Goal: Task Accomplishment & Management: Manage account settings

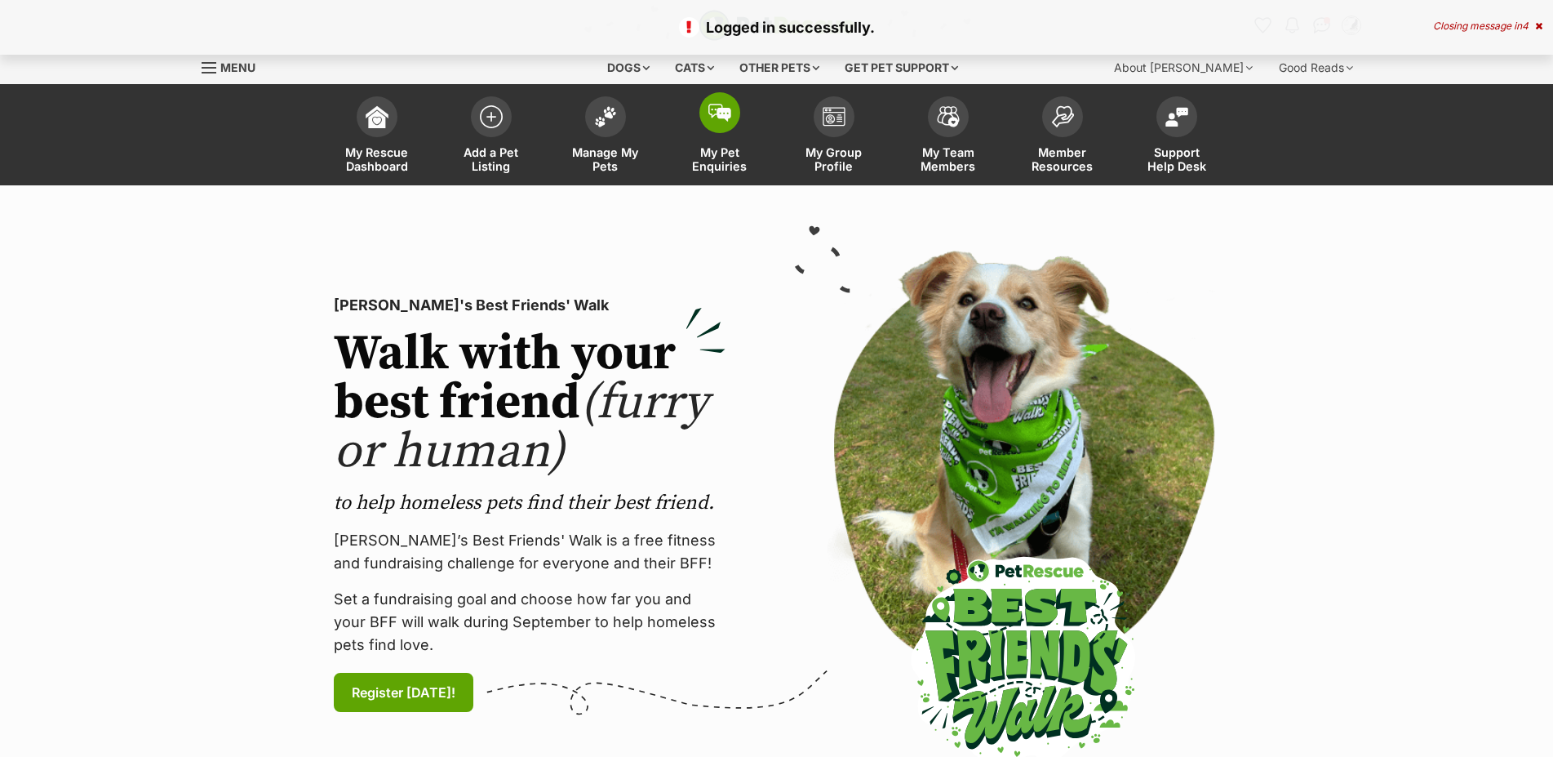
click at [716, 130] on span at bounding box center [720, 112] width 41 height 41
click at [611, 144] on link "Manage My Pets" at bounding box center [606, 136] width 114 height 97
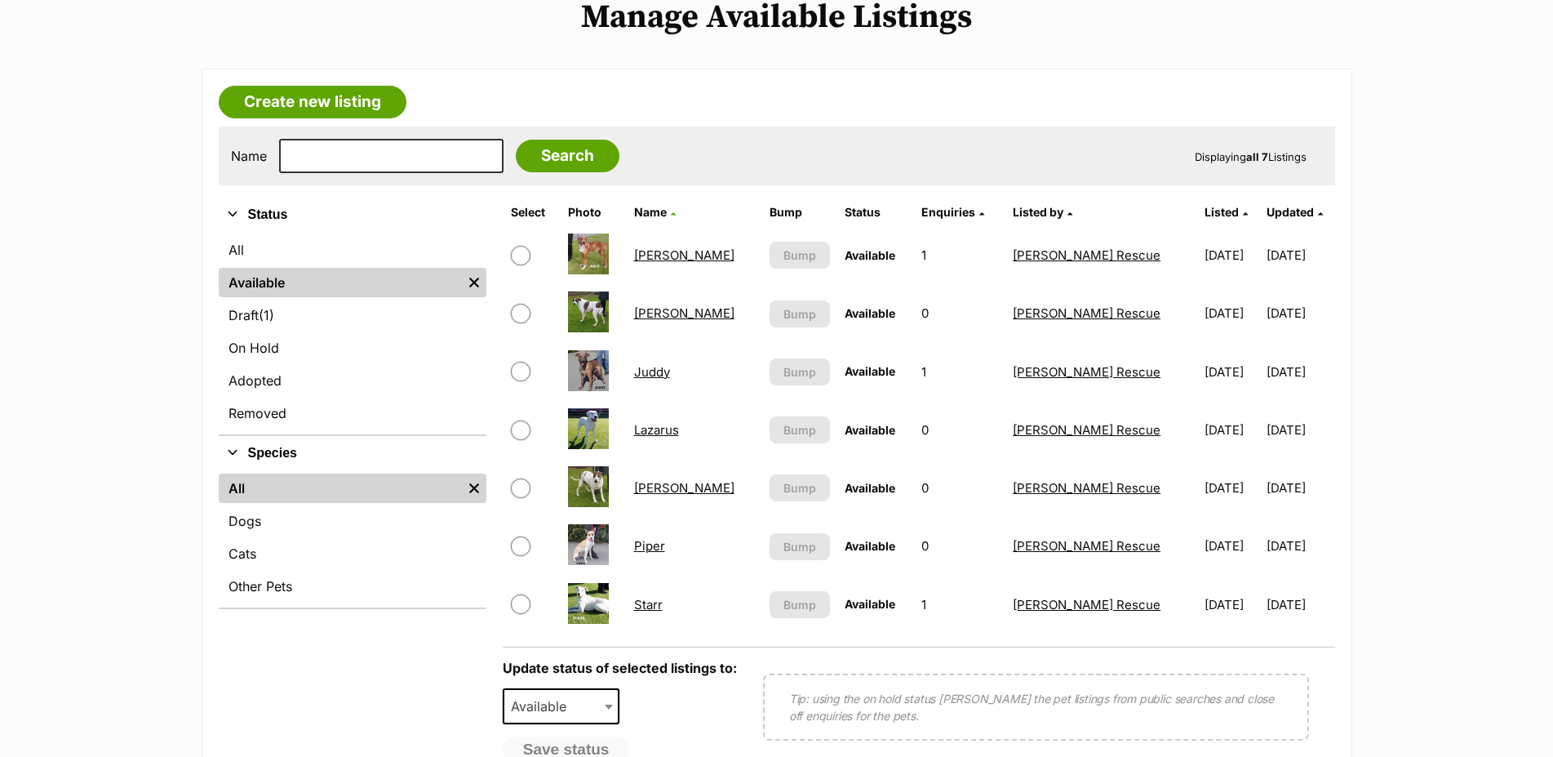
scroll to position [250, 0]
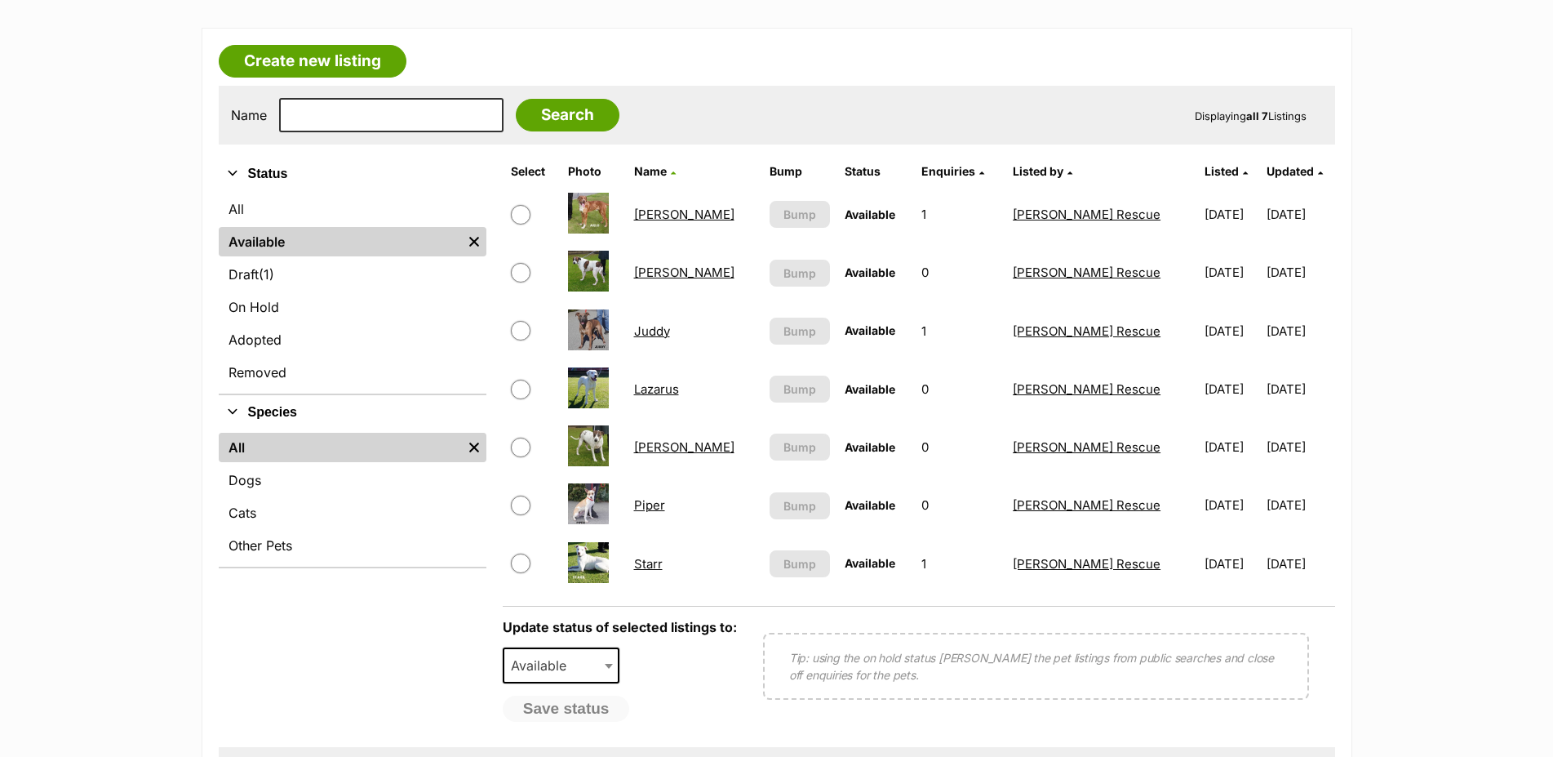
click at [644, 222] on link "[PERSON_NAME]" at bounding box center [684, 215] width 100 height 16
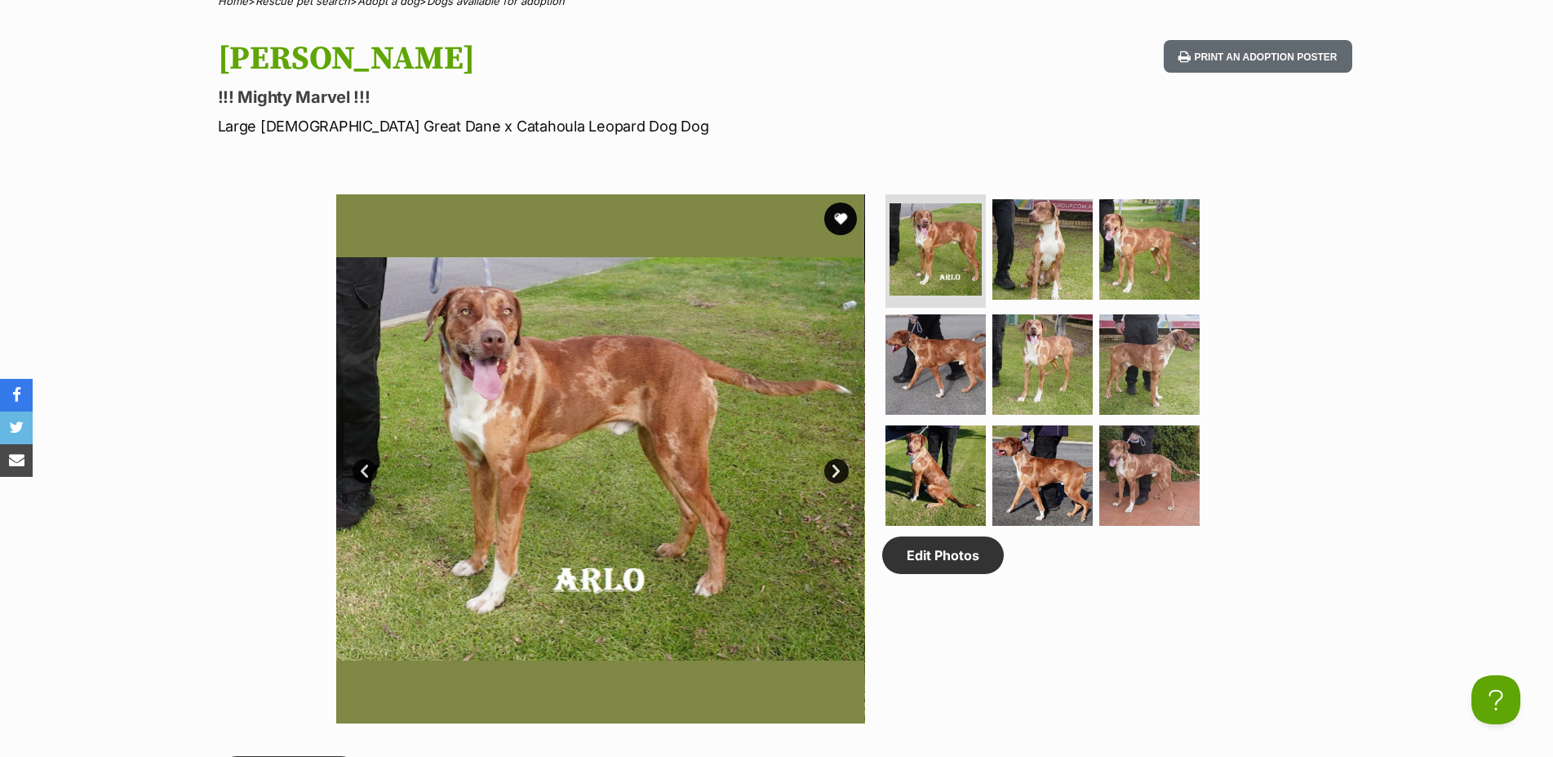
scroll to position [250, 0]
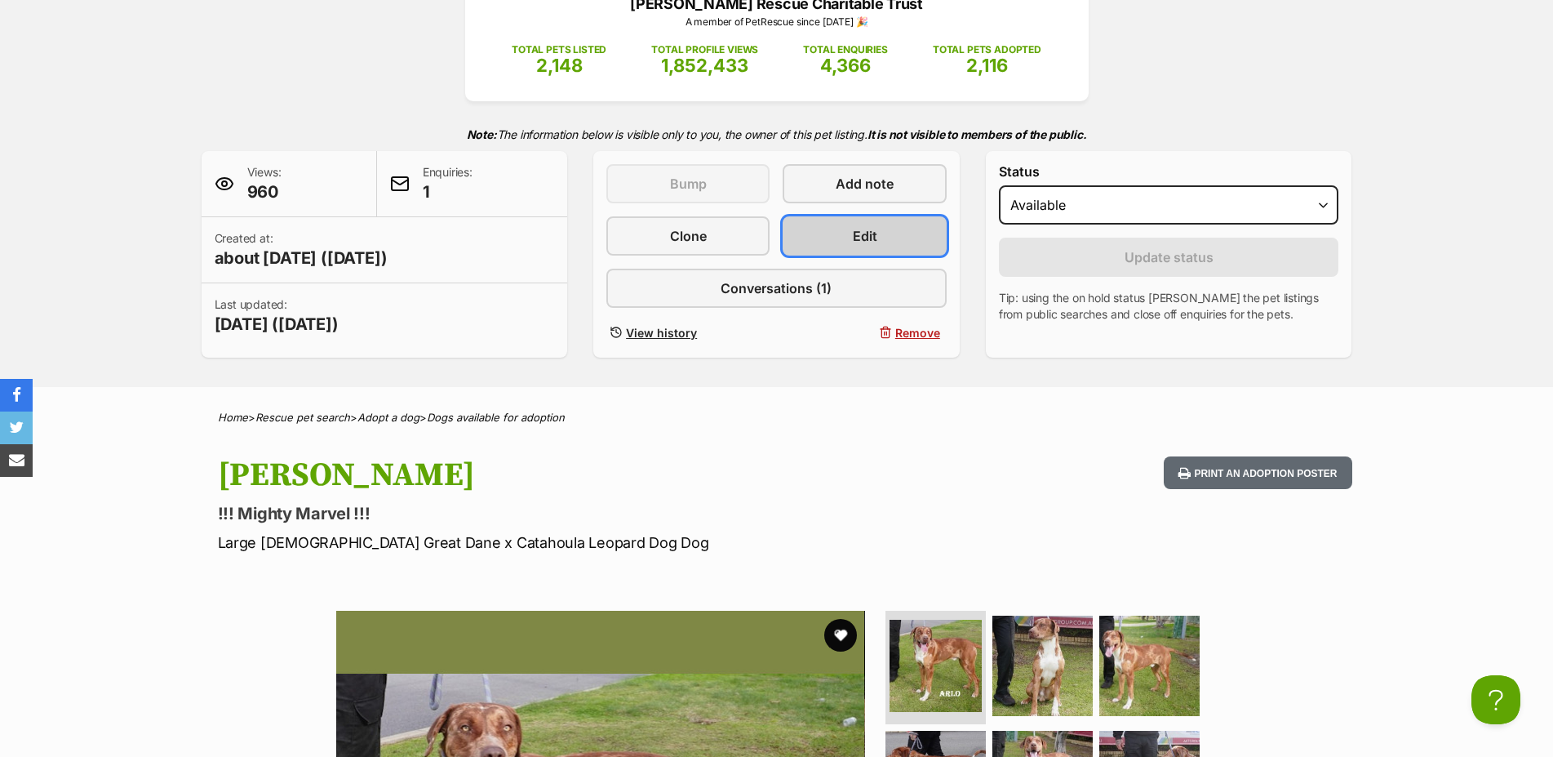
click at [871, 246] on span "Edit" at bounding box center [865, 236] width 24 height 20
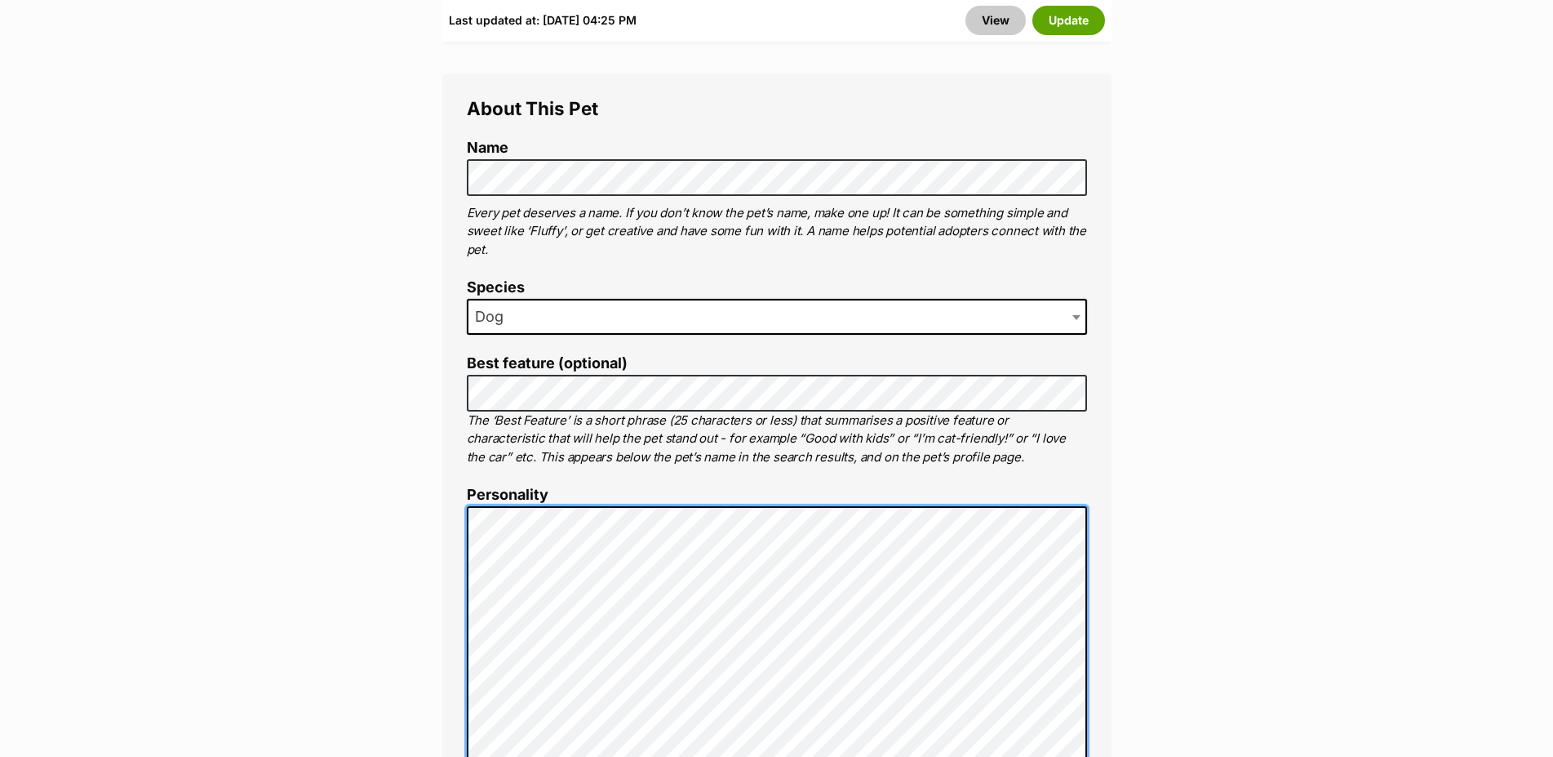
scroll to position [500, 0]
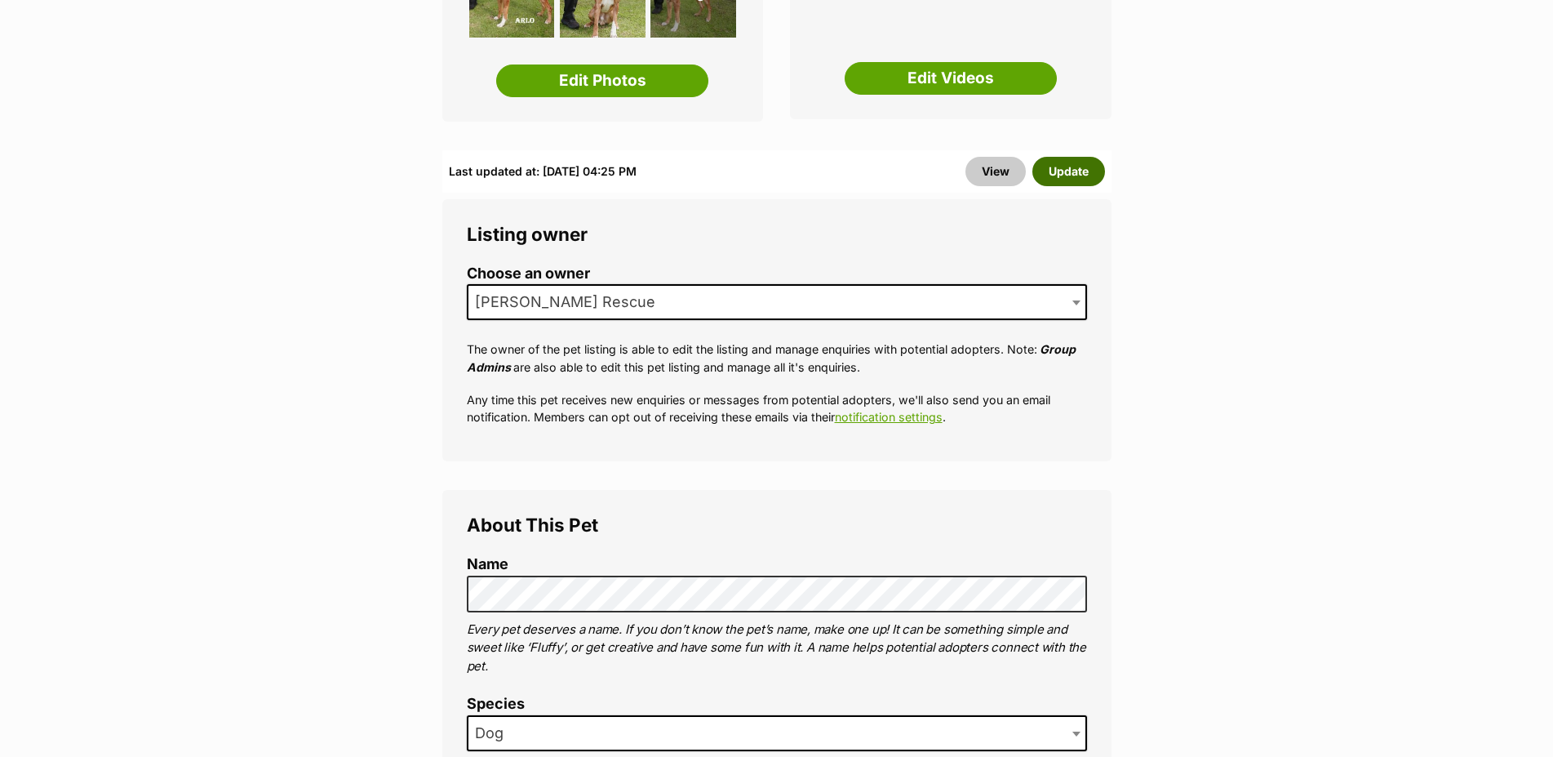
click at [1069, 158] on button "Update" at bounding box center [1069, 171] width 73 height 29
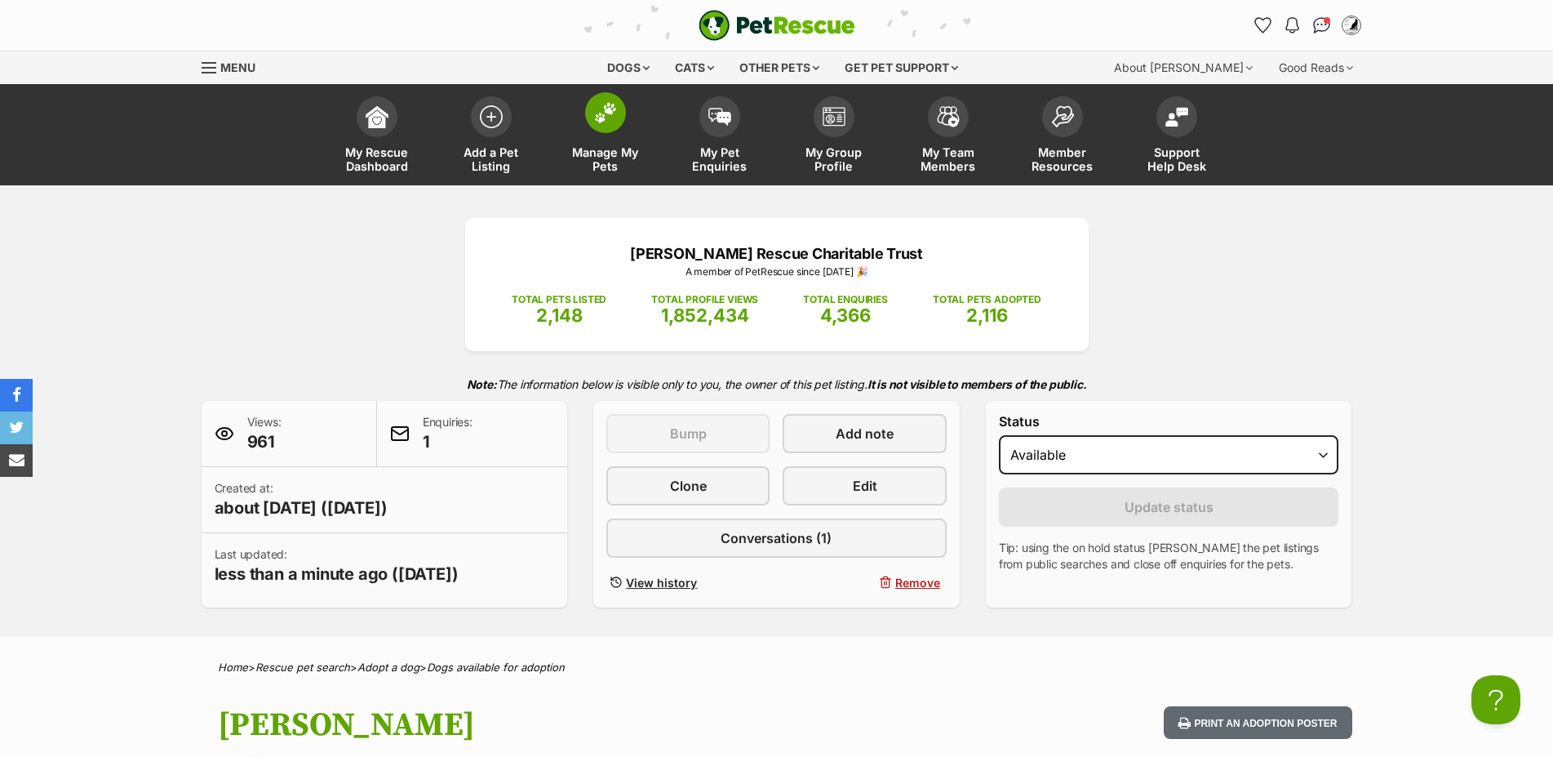
click at [602, 133] on span at bounding box center [605, 112] width 41 height 41
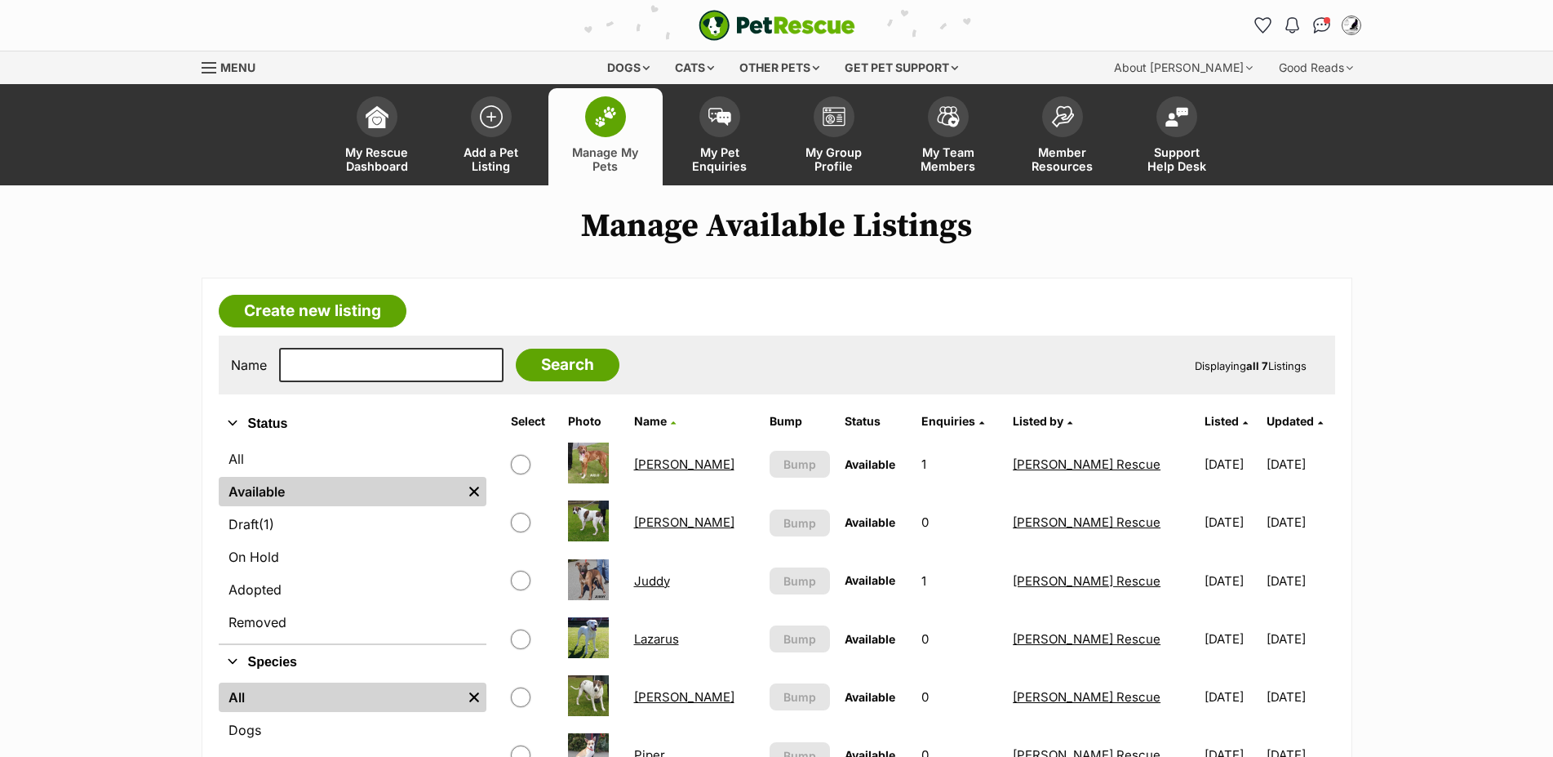
click at [652, 530] on link "Chuck" at bounding box center [684, 522] width 100 height 16
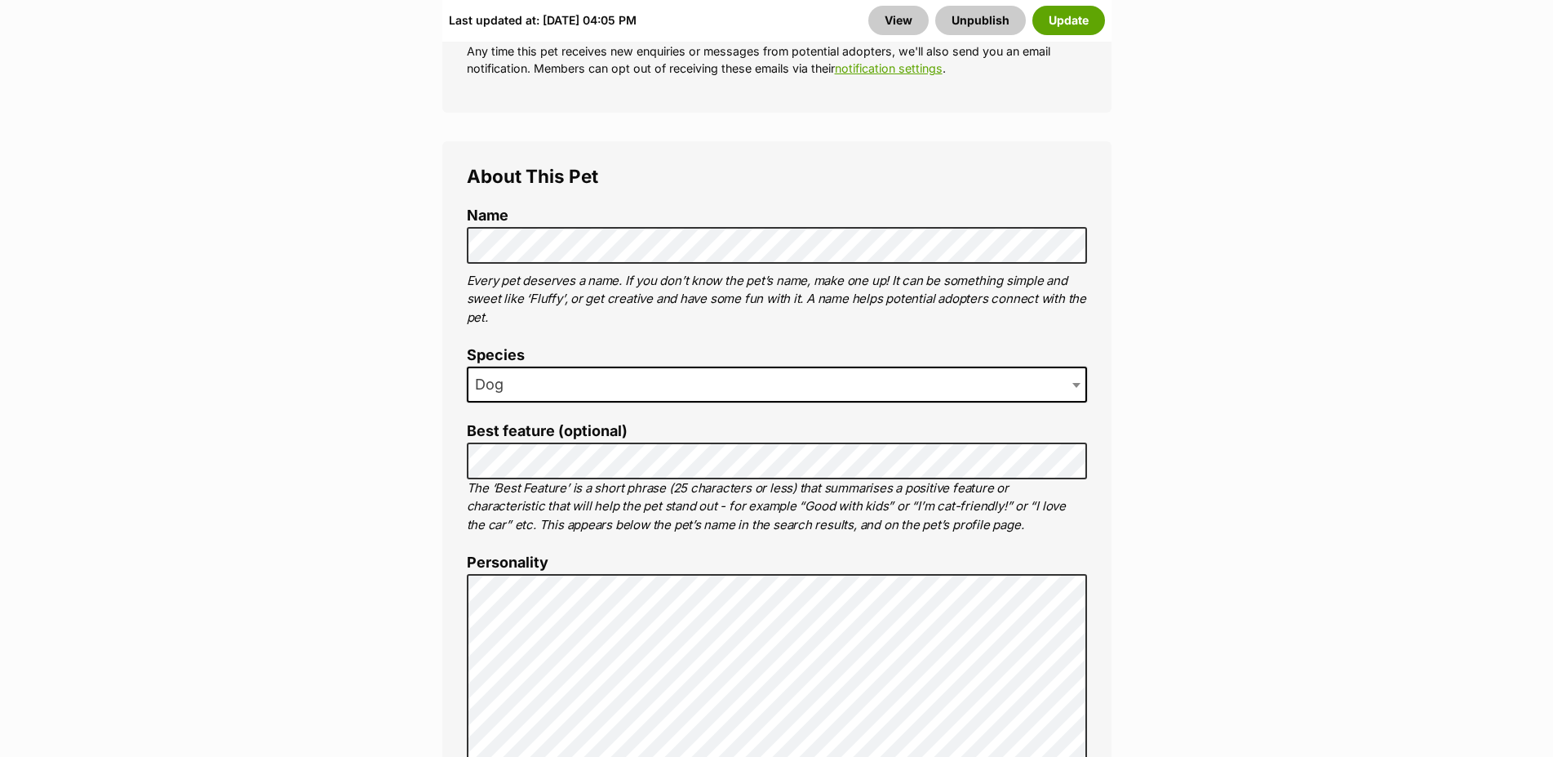
scroll to position [916, 0]
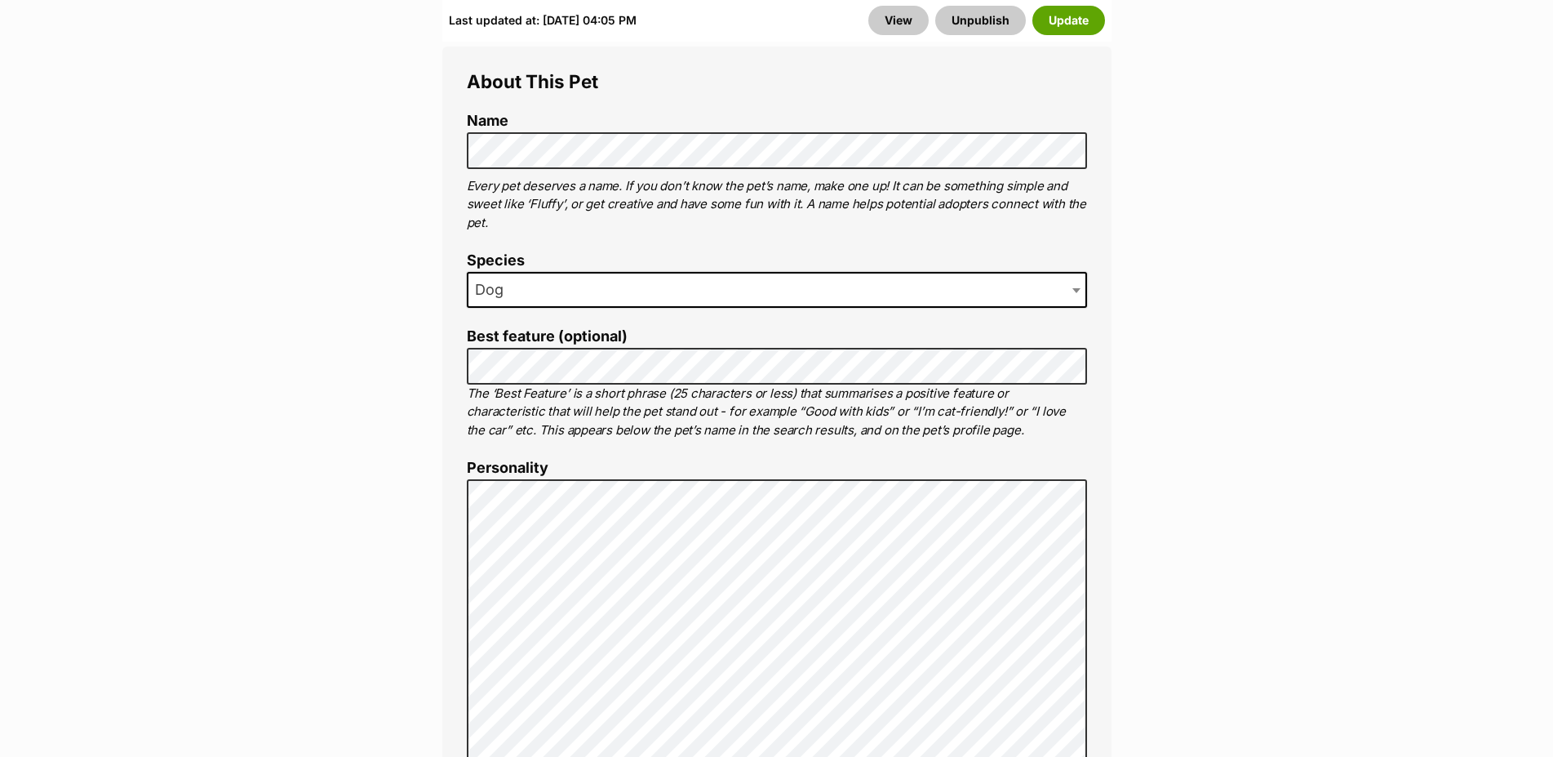
scroll to position [666, 0]
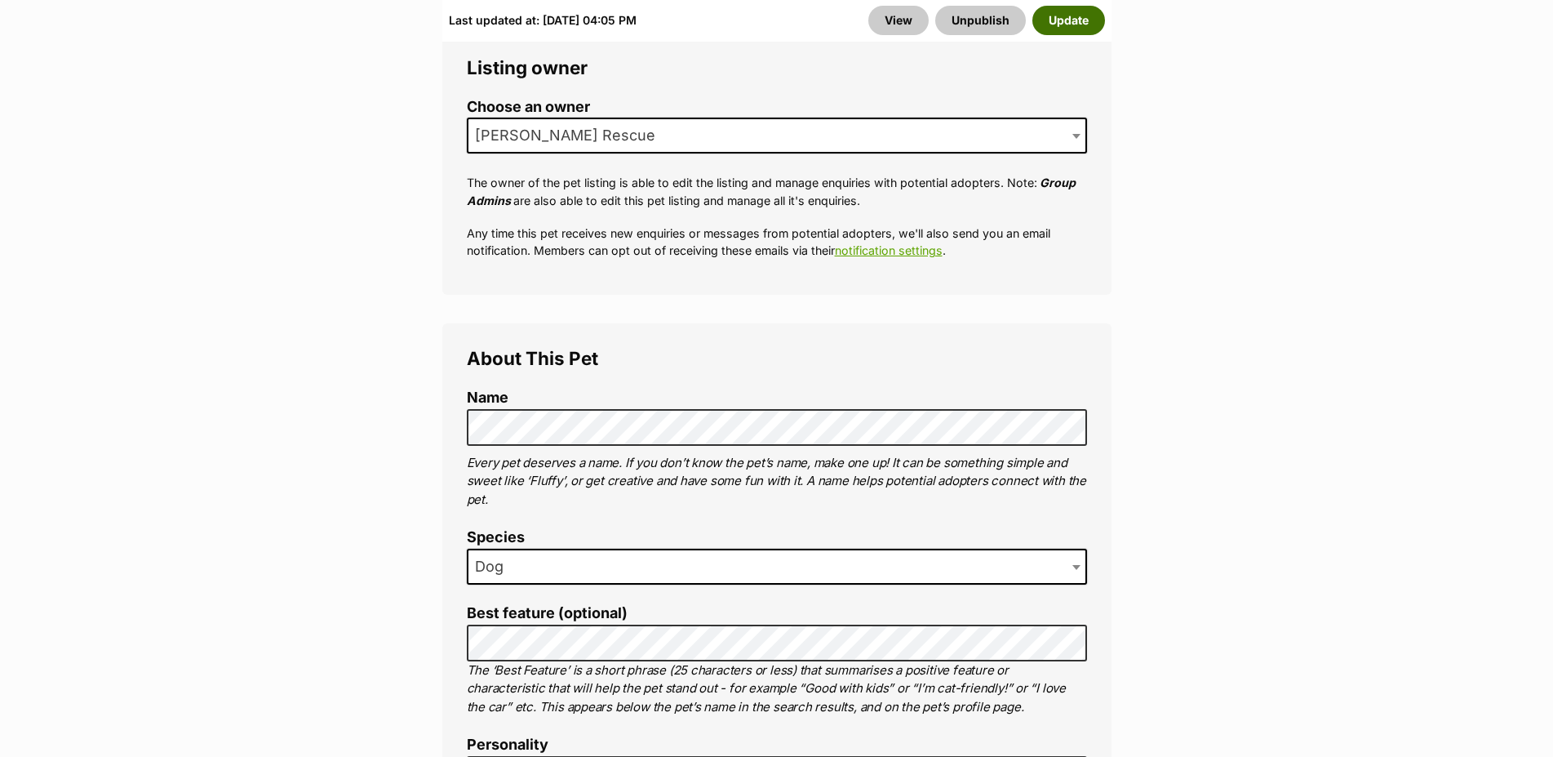
click at [1061, 25] on button "Update" at bounding box center [1069, 20] width 73 height 29
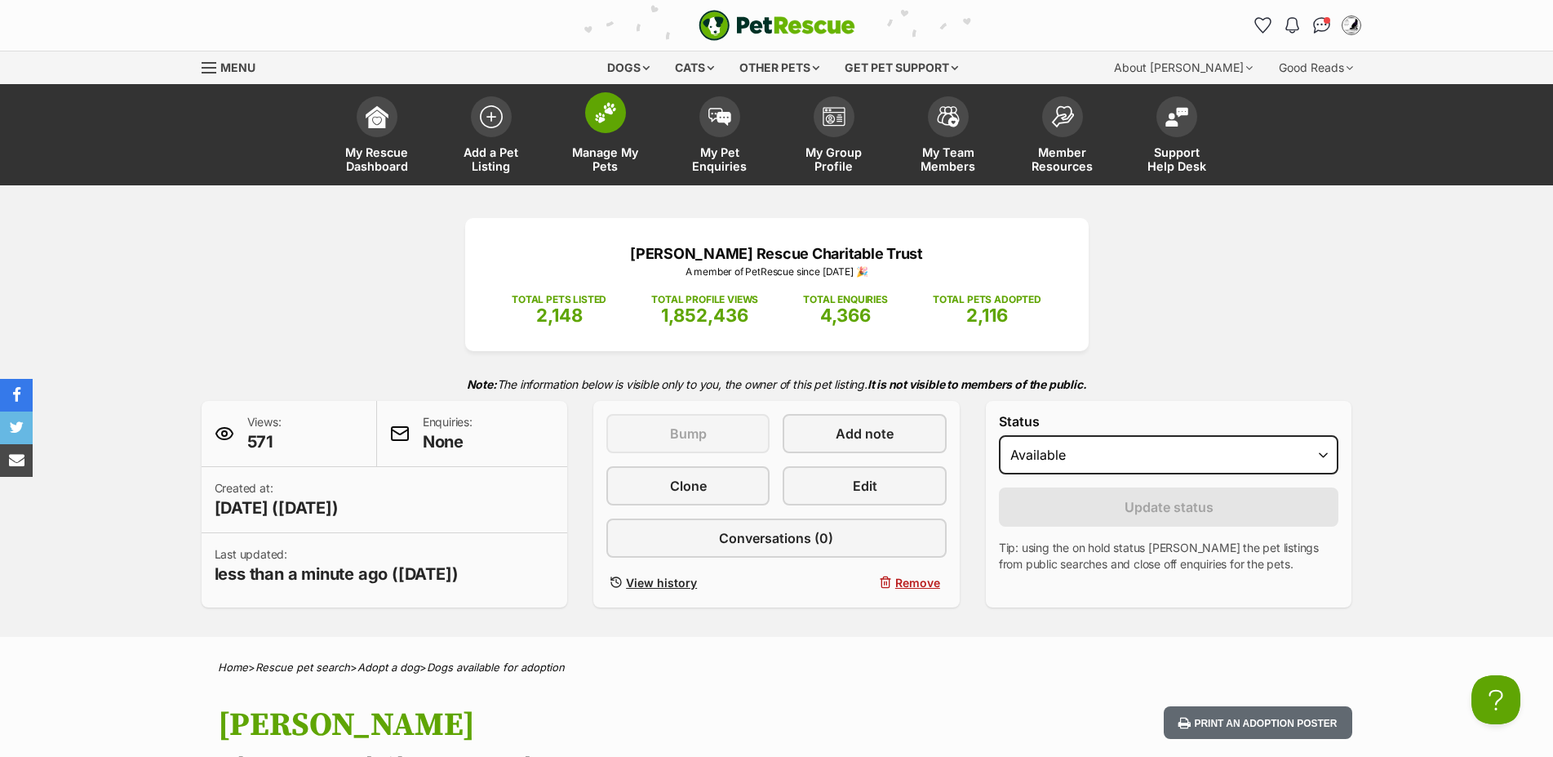
click at [600, 125] on span at bounding box center [605, 112] width 41 height 41
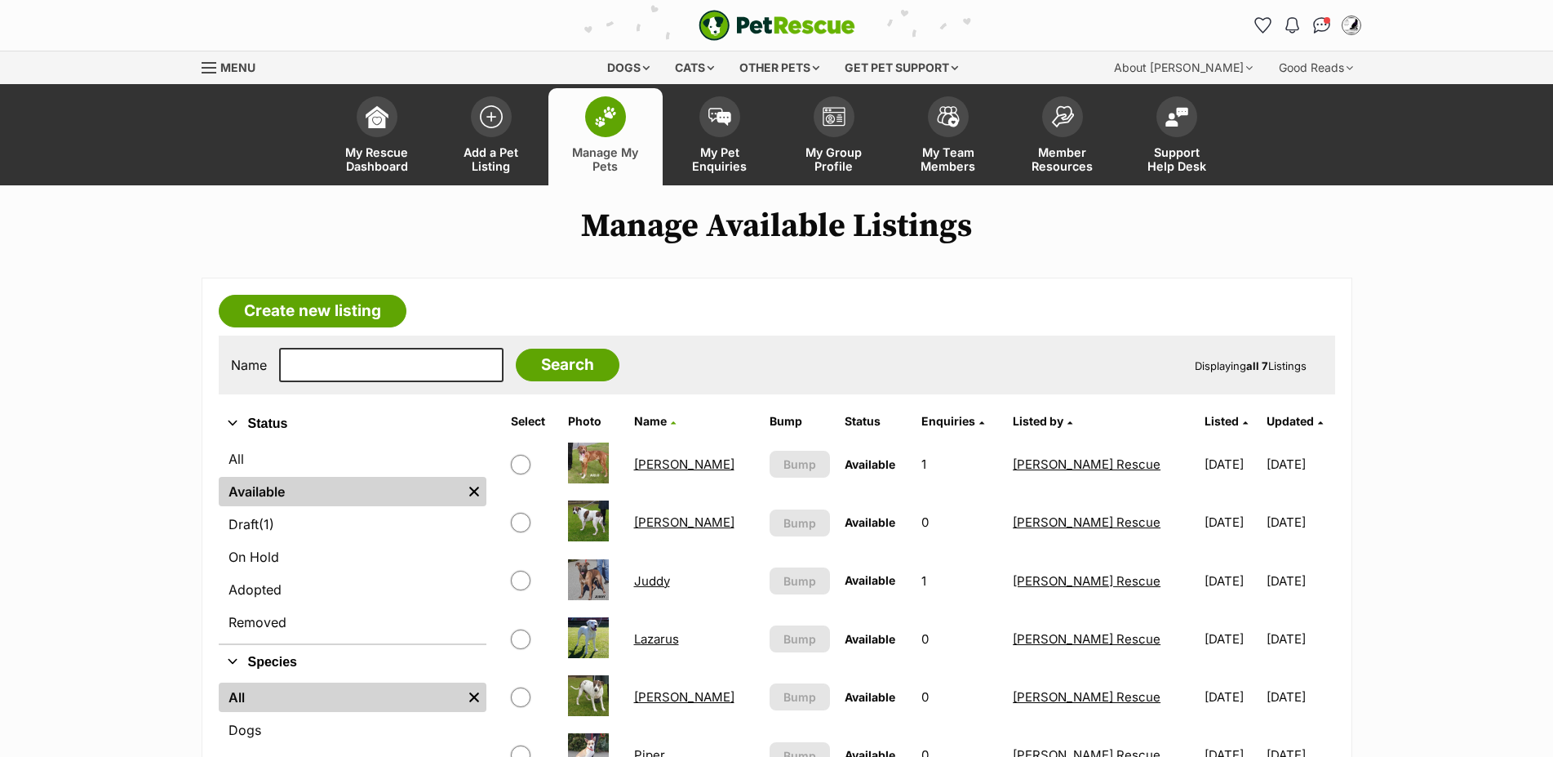
click at [654, 589] on link "Juddy" at bounding box center [652, 581] width 36 height 16
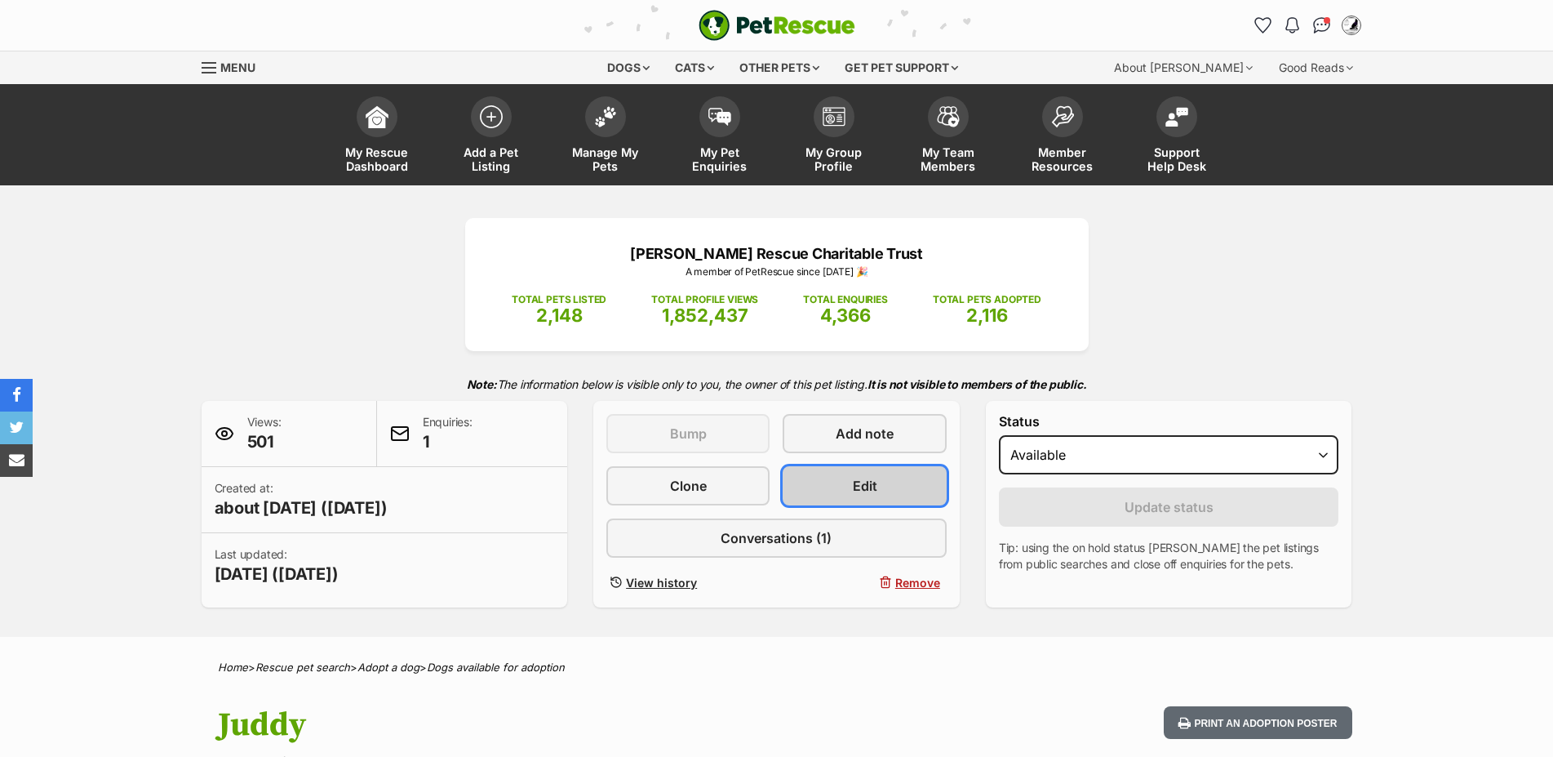
click at [903, 505] on link "Edit" at bounding box center [864, 485] width 163 height 39
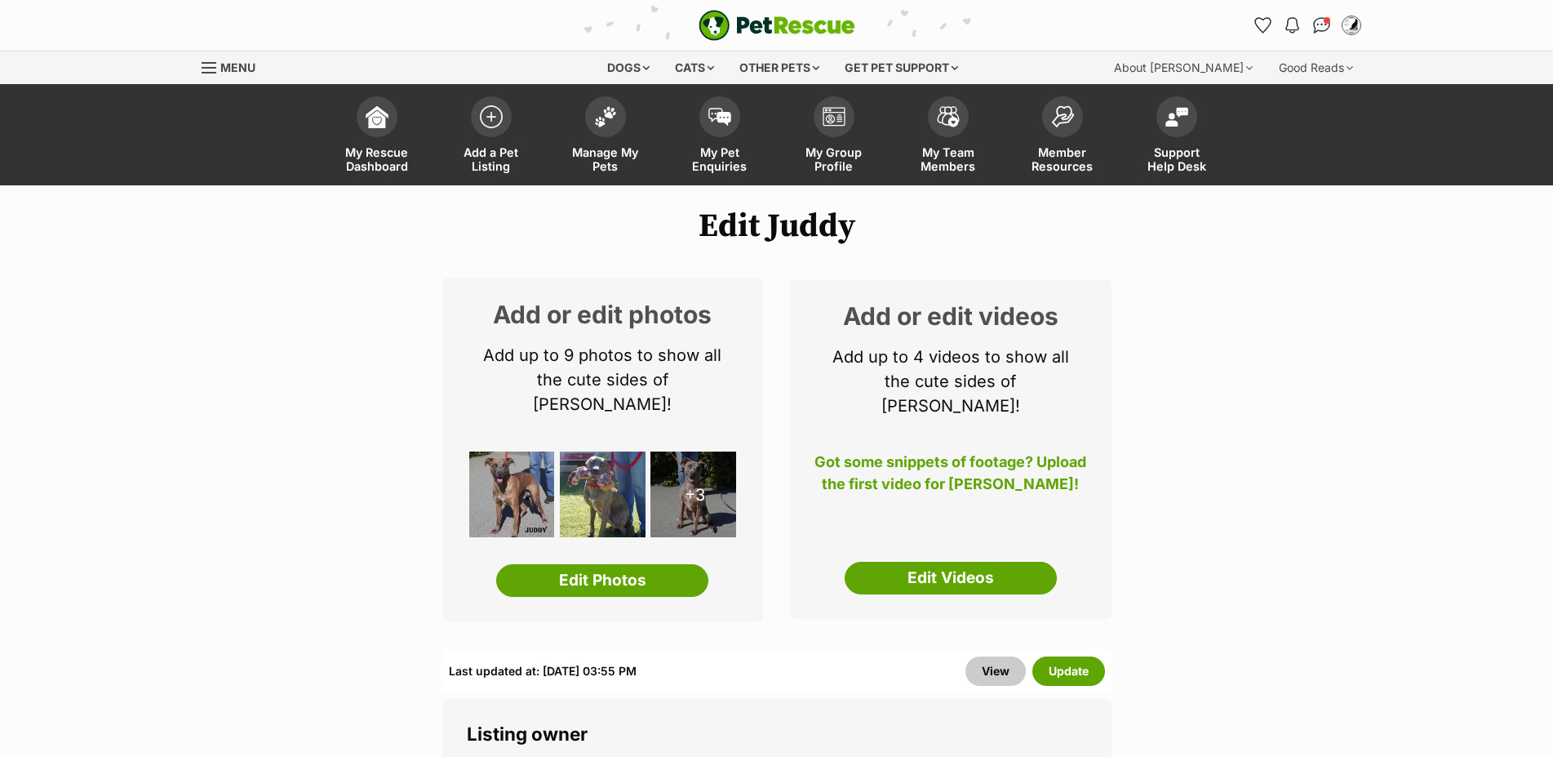
scroll to position [833, 0]
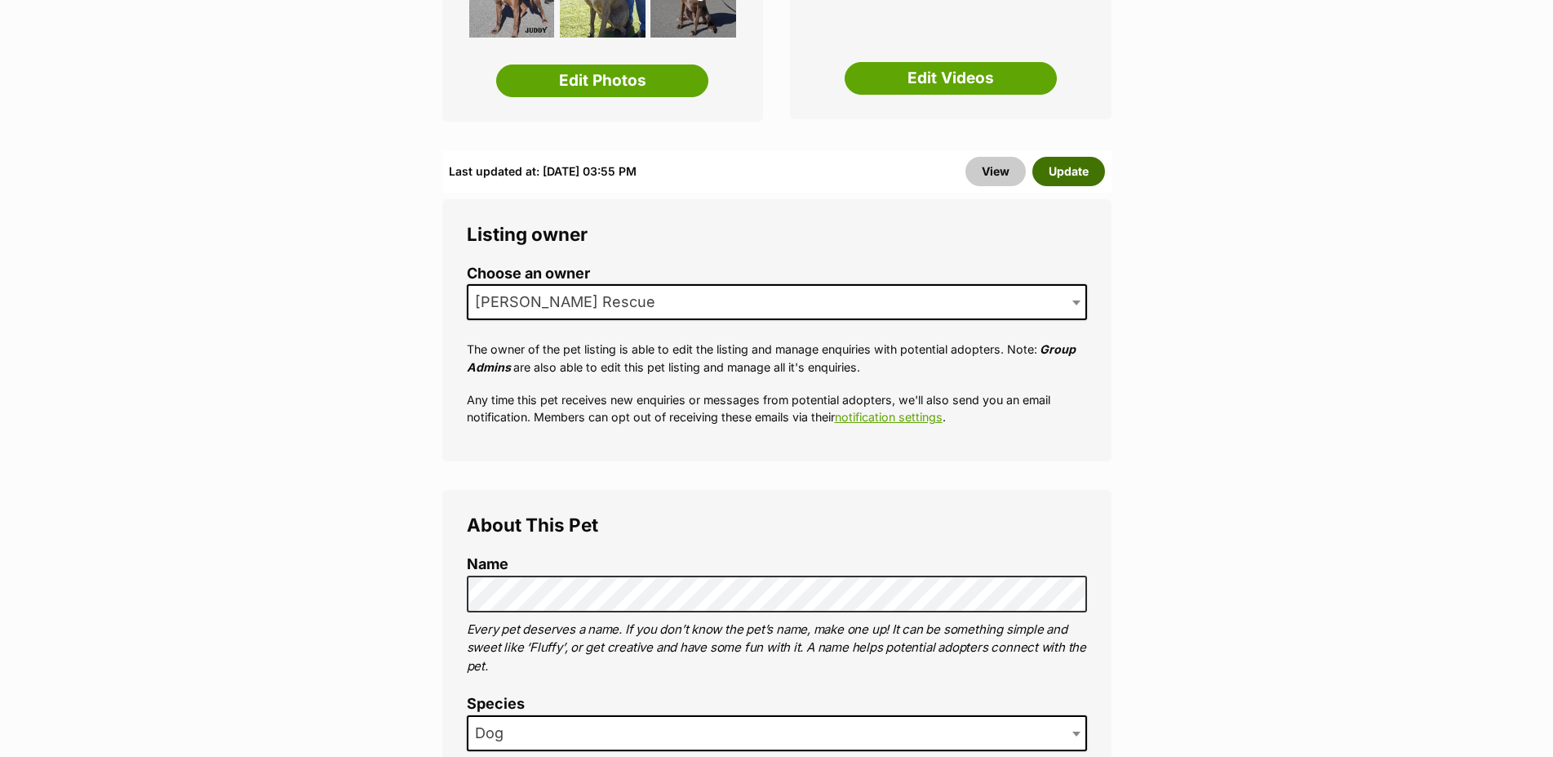
click at [1084, 164] on button "Update" at bounding box center [1069, 171] width 73 height 29
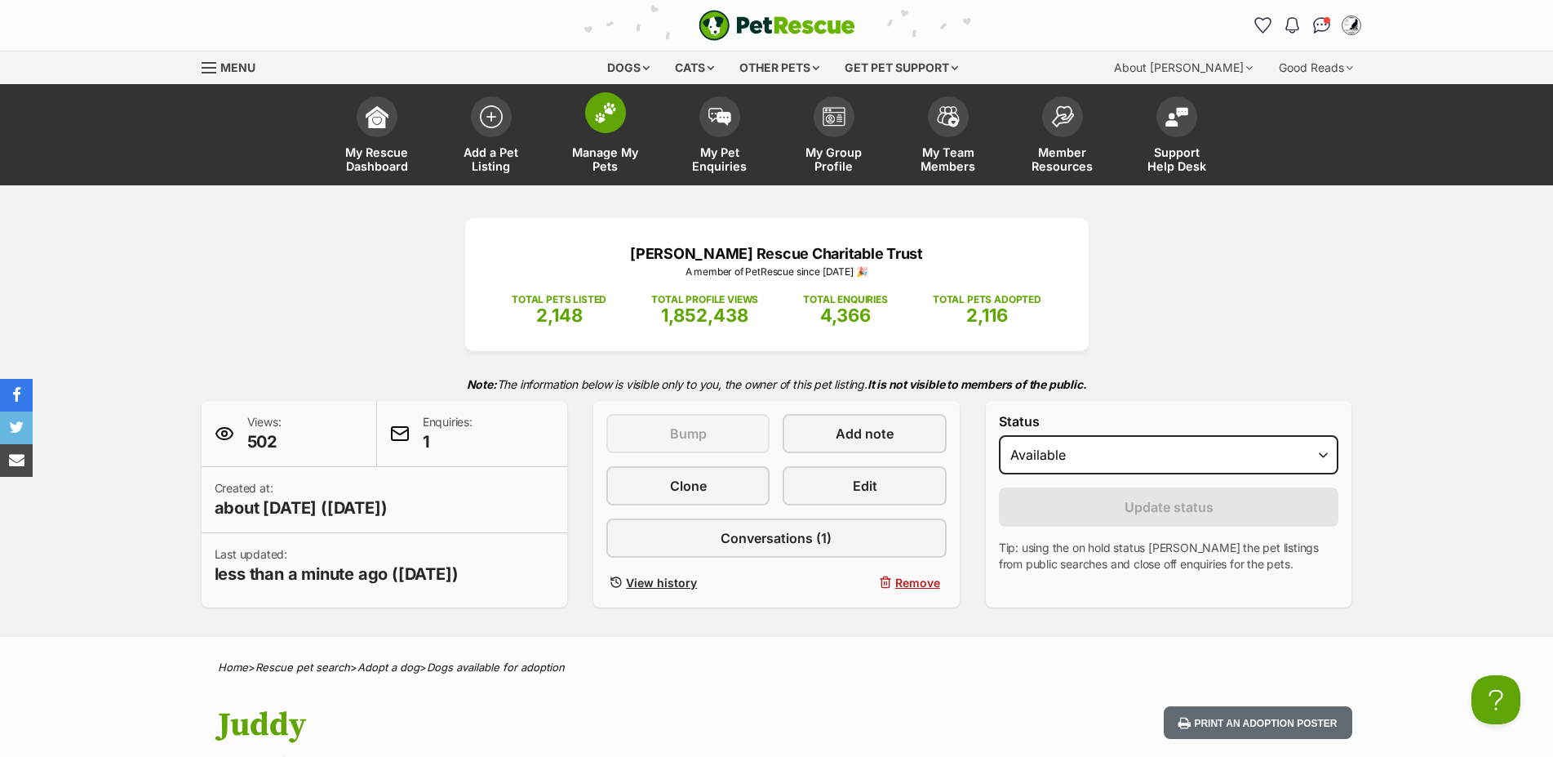
click at [606, 113] on img at bounding box center [605, 112] width 23 height 21
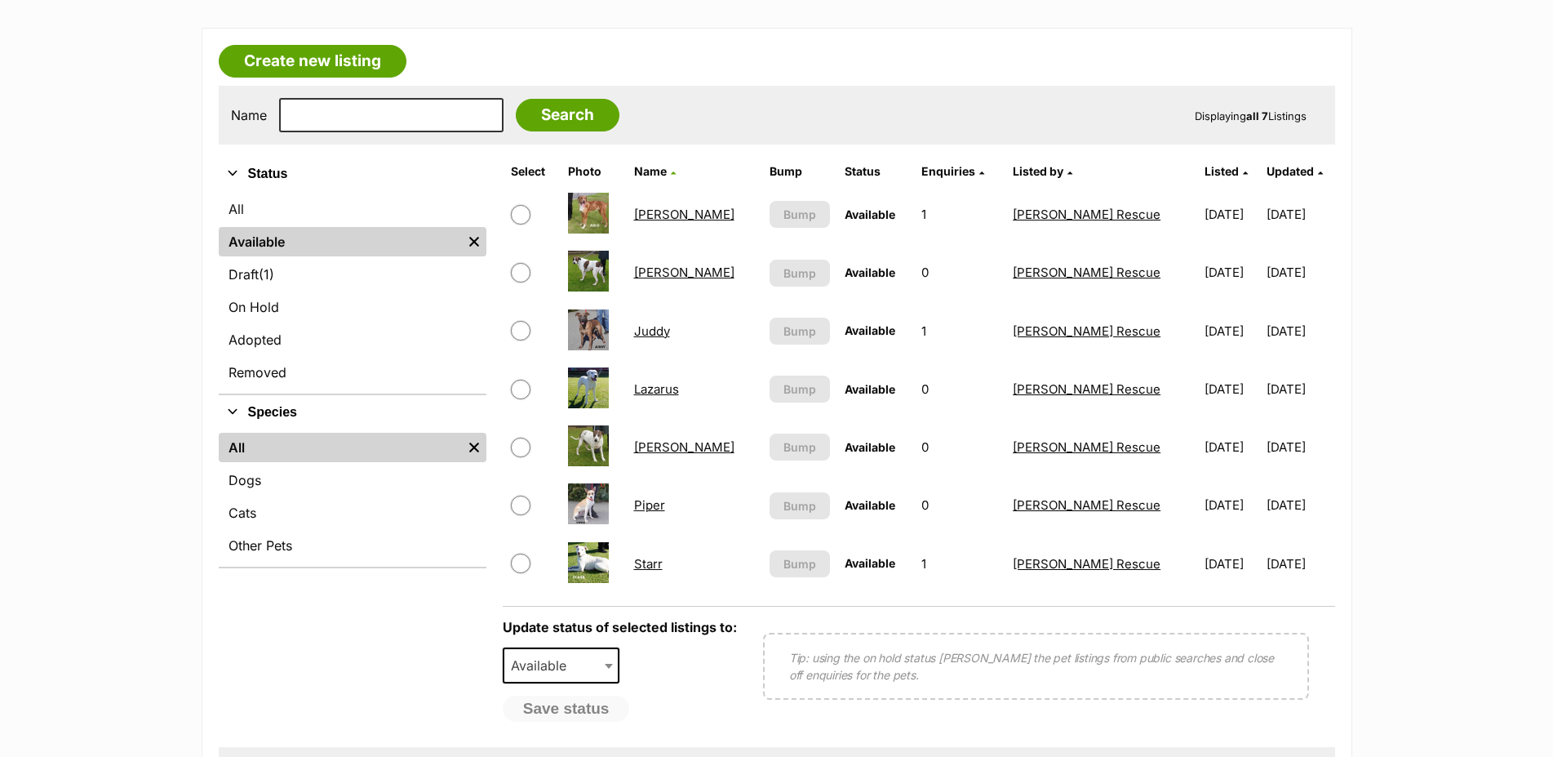
scroll to position [250, 0]
click at [652, 397] on link "Lazarus" at bounding box center [656, 389] width 45 height 16
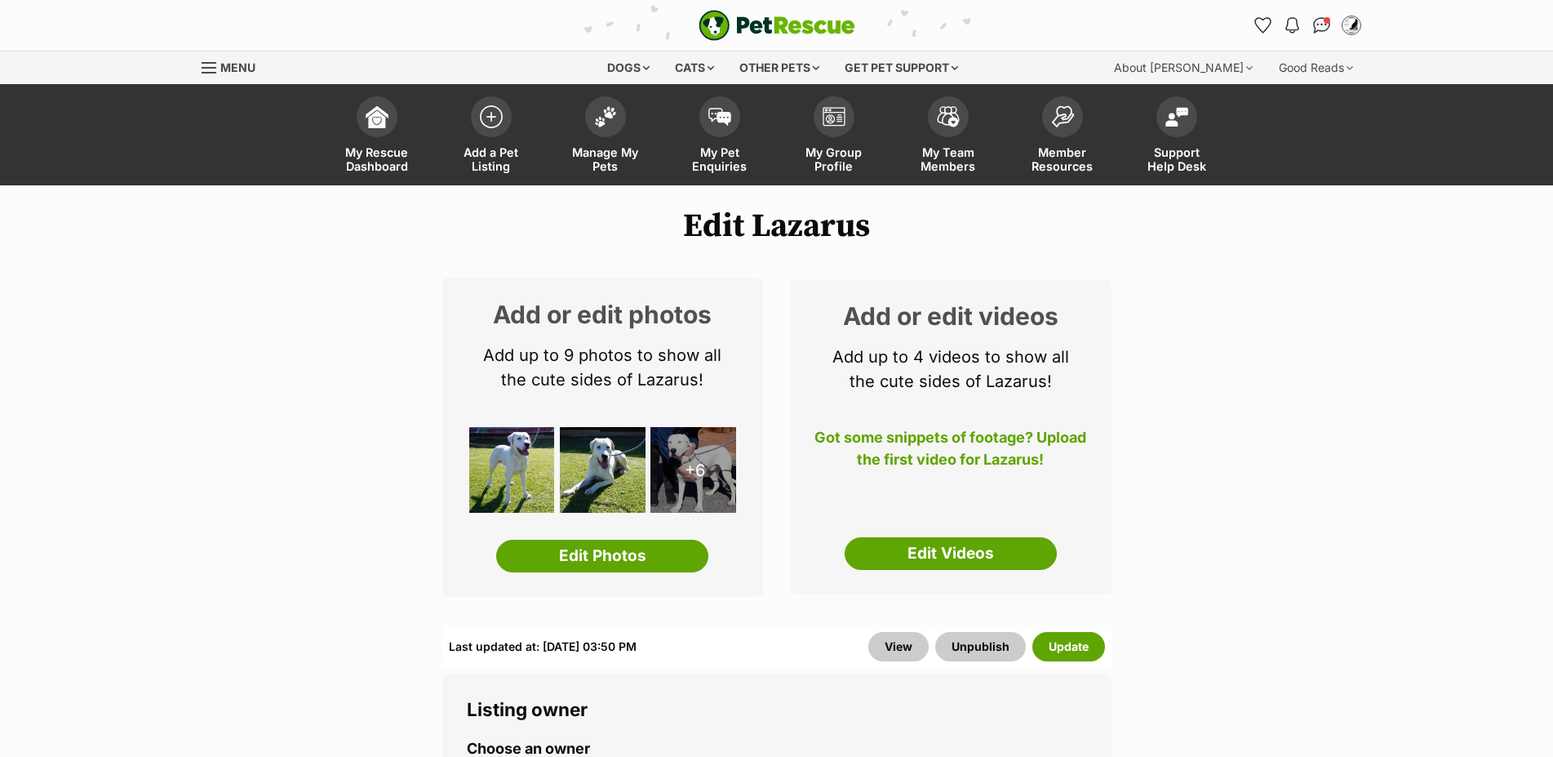
scroll to position [1249, 0]
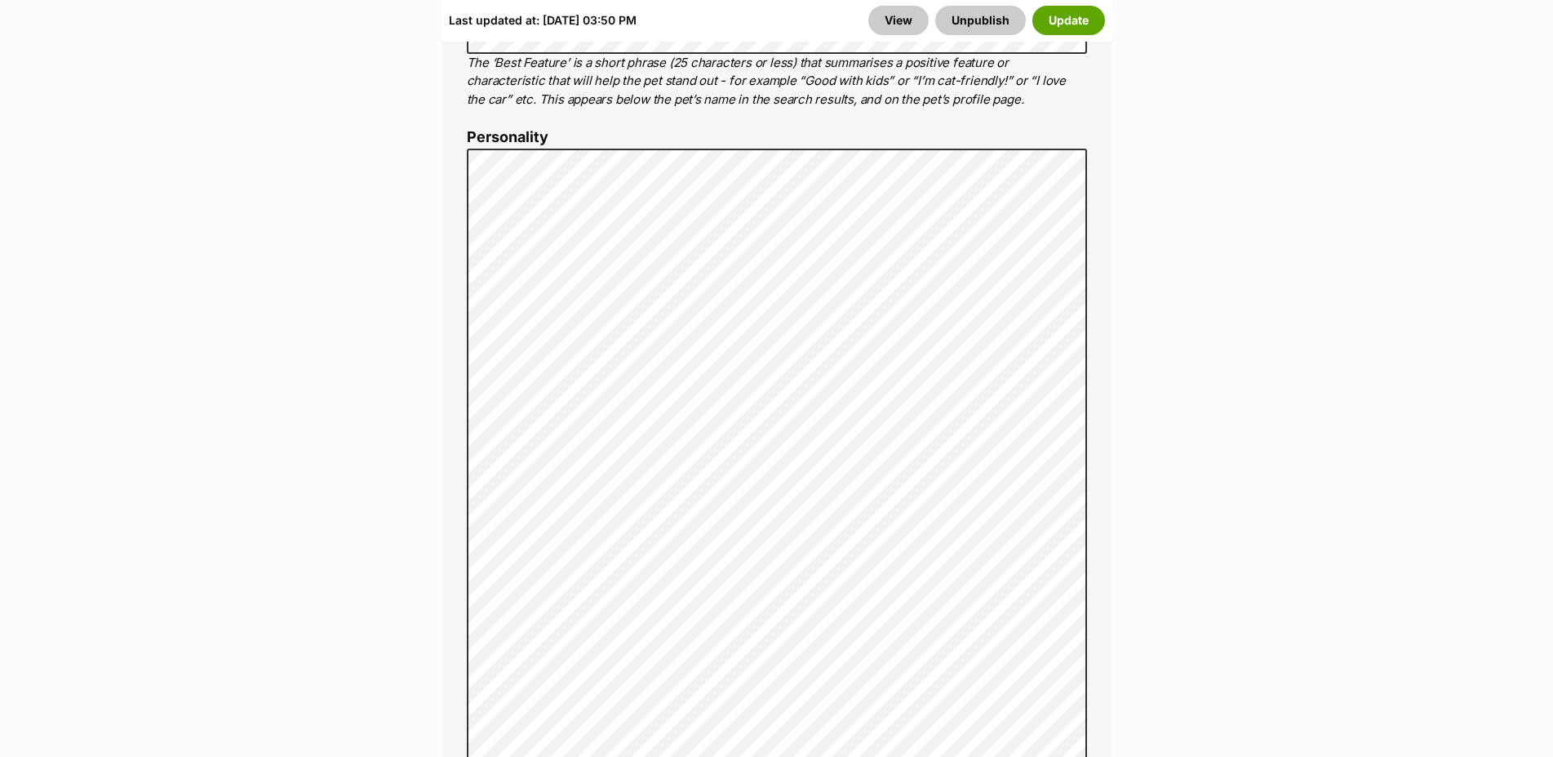
click at [1068, 20] on button "Update" at bounding box center [1069, 20] width 73 height 29
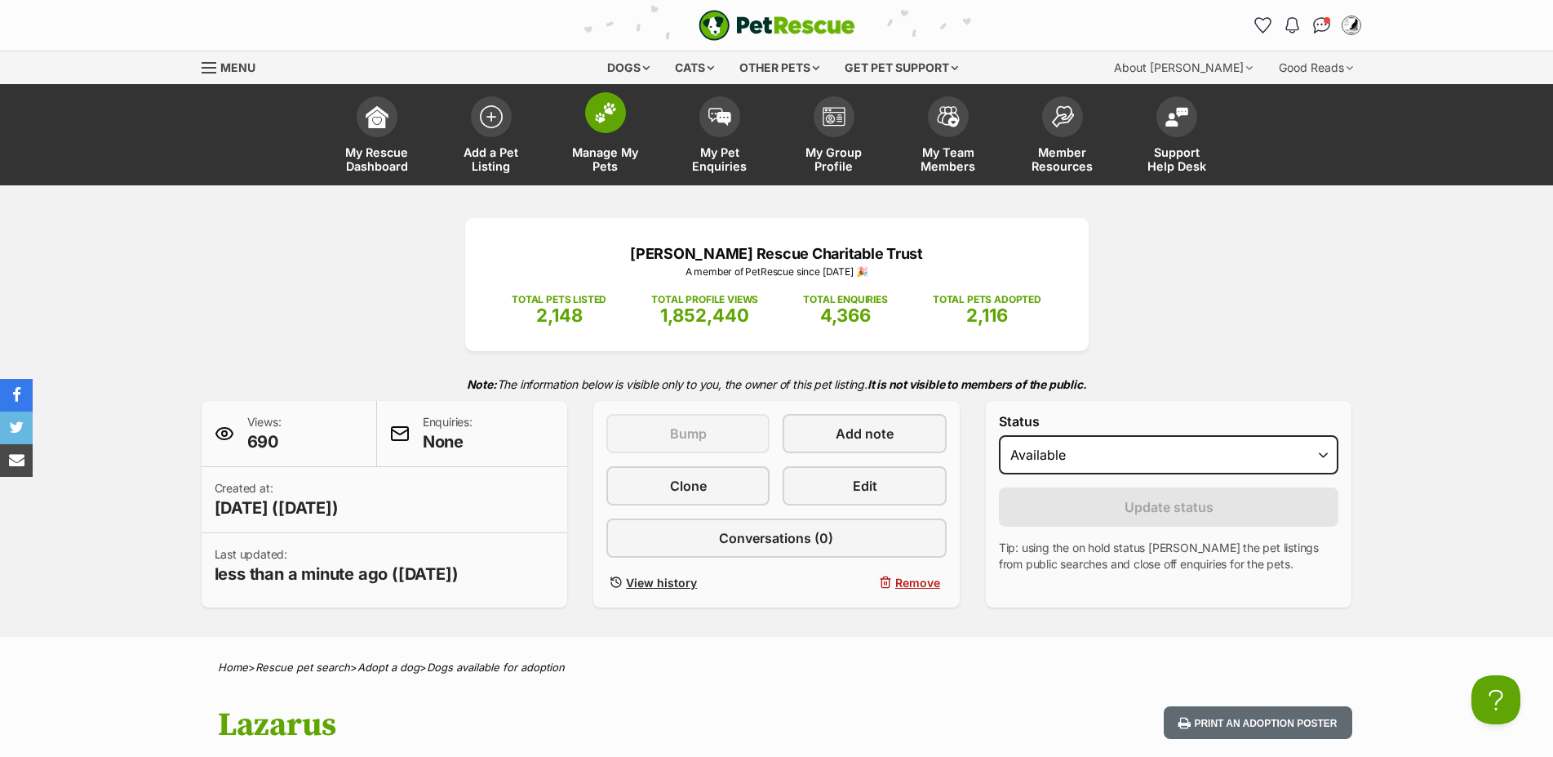
click at [603, 115] on img at bounding box center [605, 112] width 23 height 21
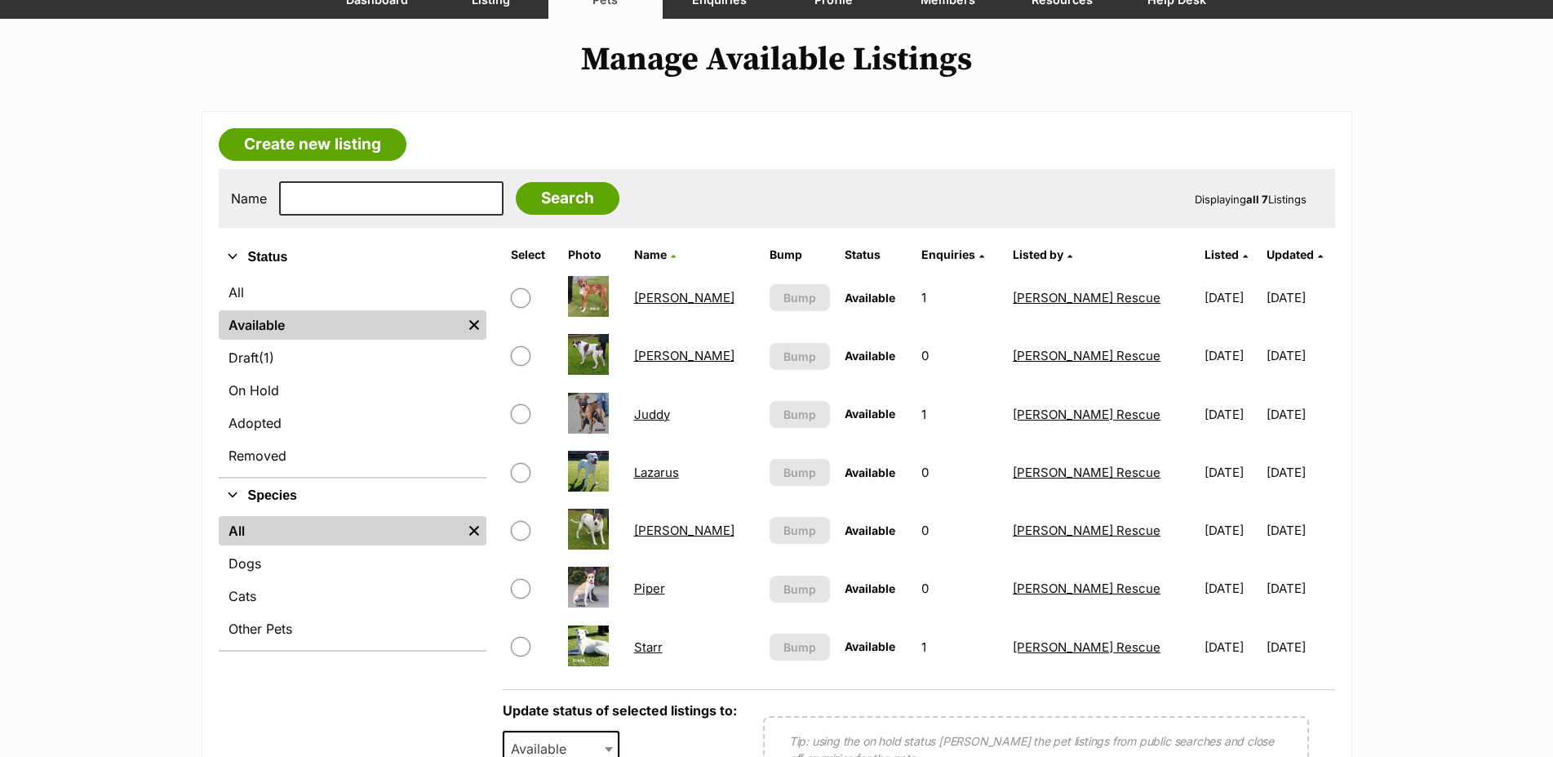
scroll to position [167, 0]
click at [663, 538] on link "[PERSON_NAME]" at bounding box center [684, 530] width 100 height 16
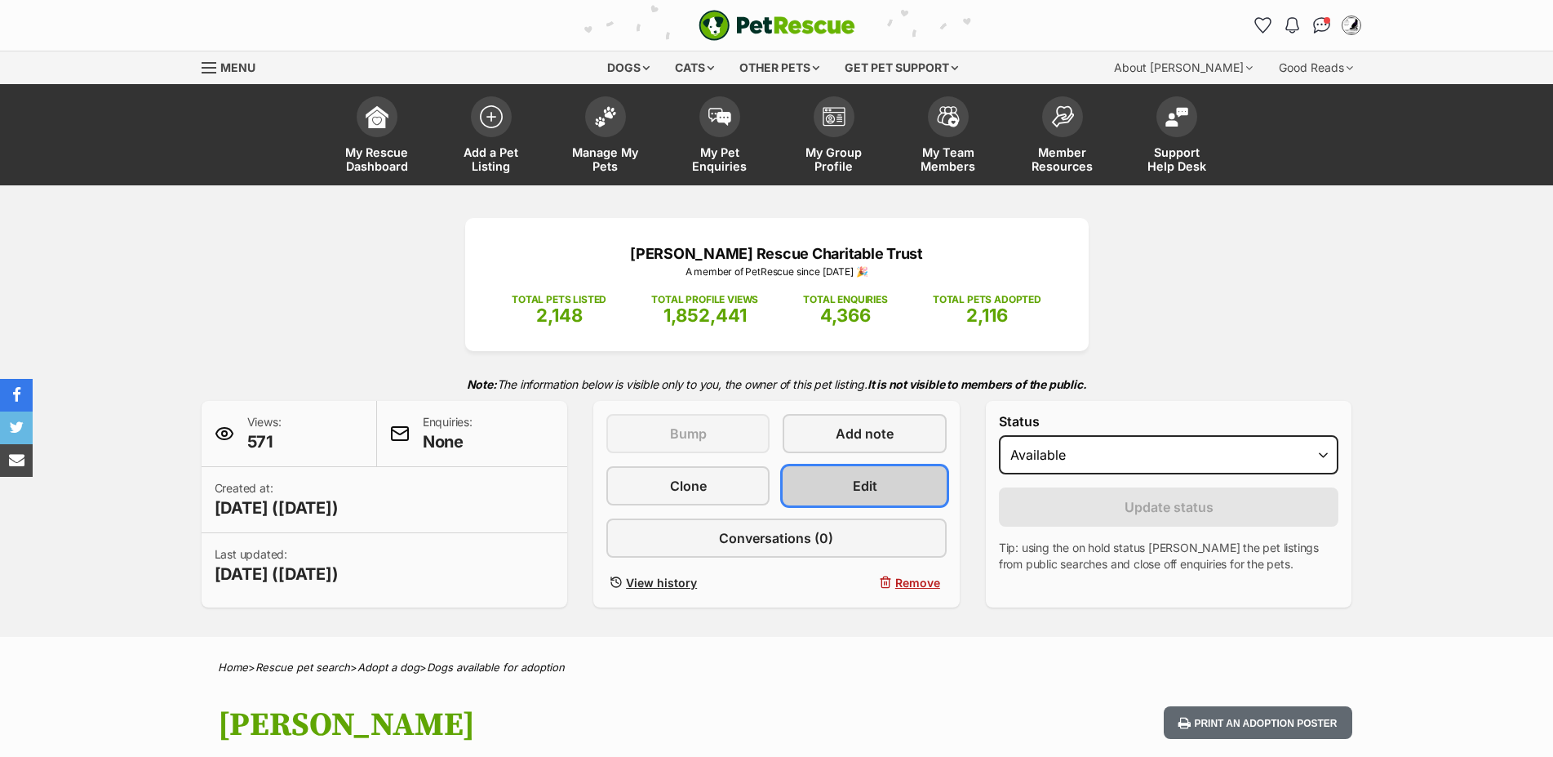
click at [904, 488] on link "Edit" at bounding box center [864, 485] width 163 height 39
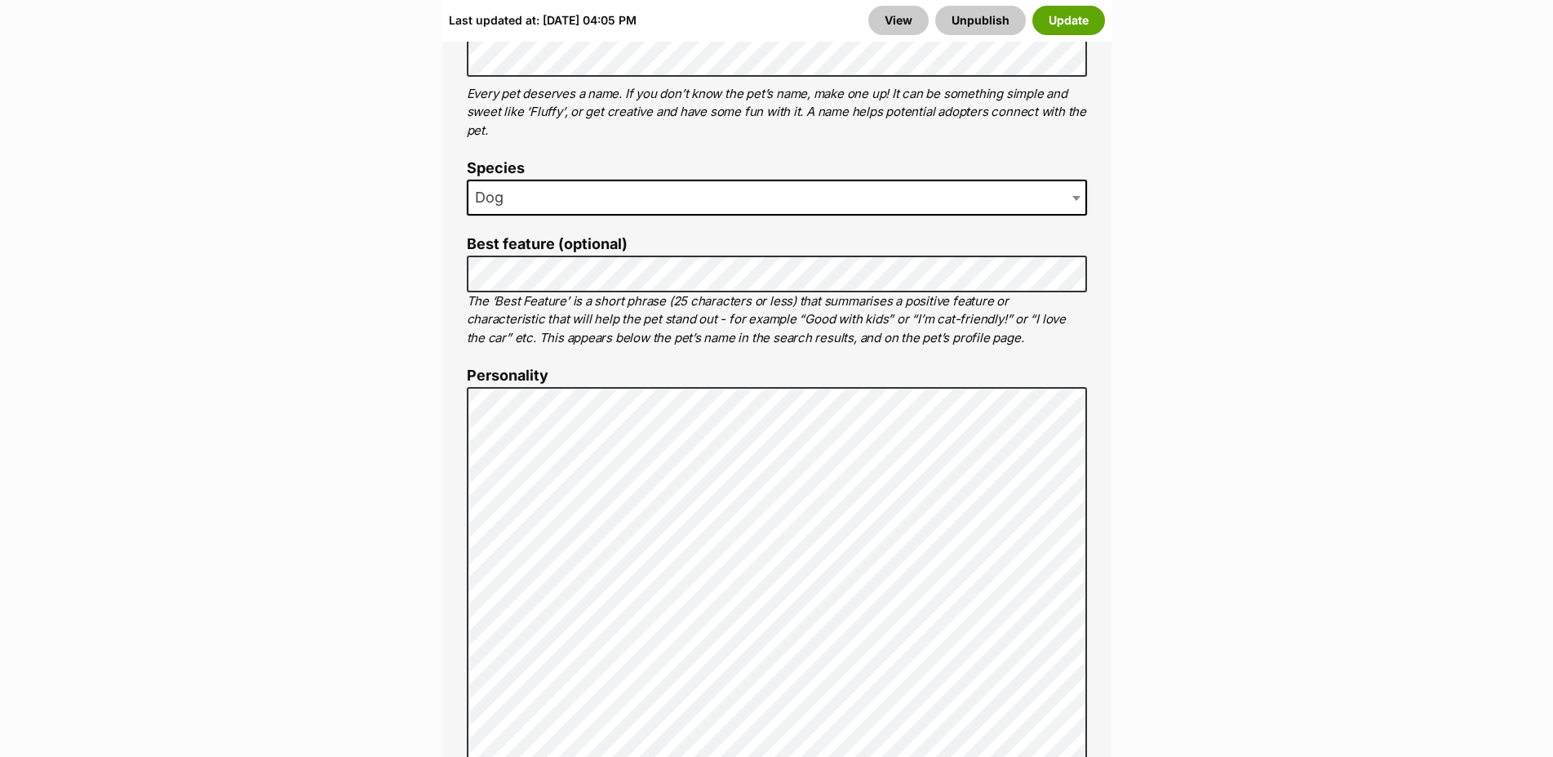
scroll to position [1082, 0]
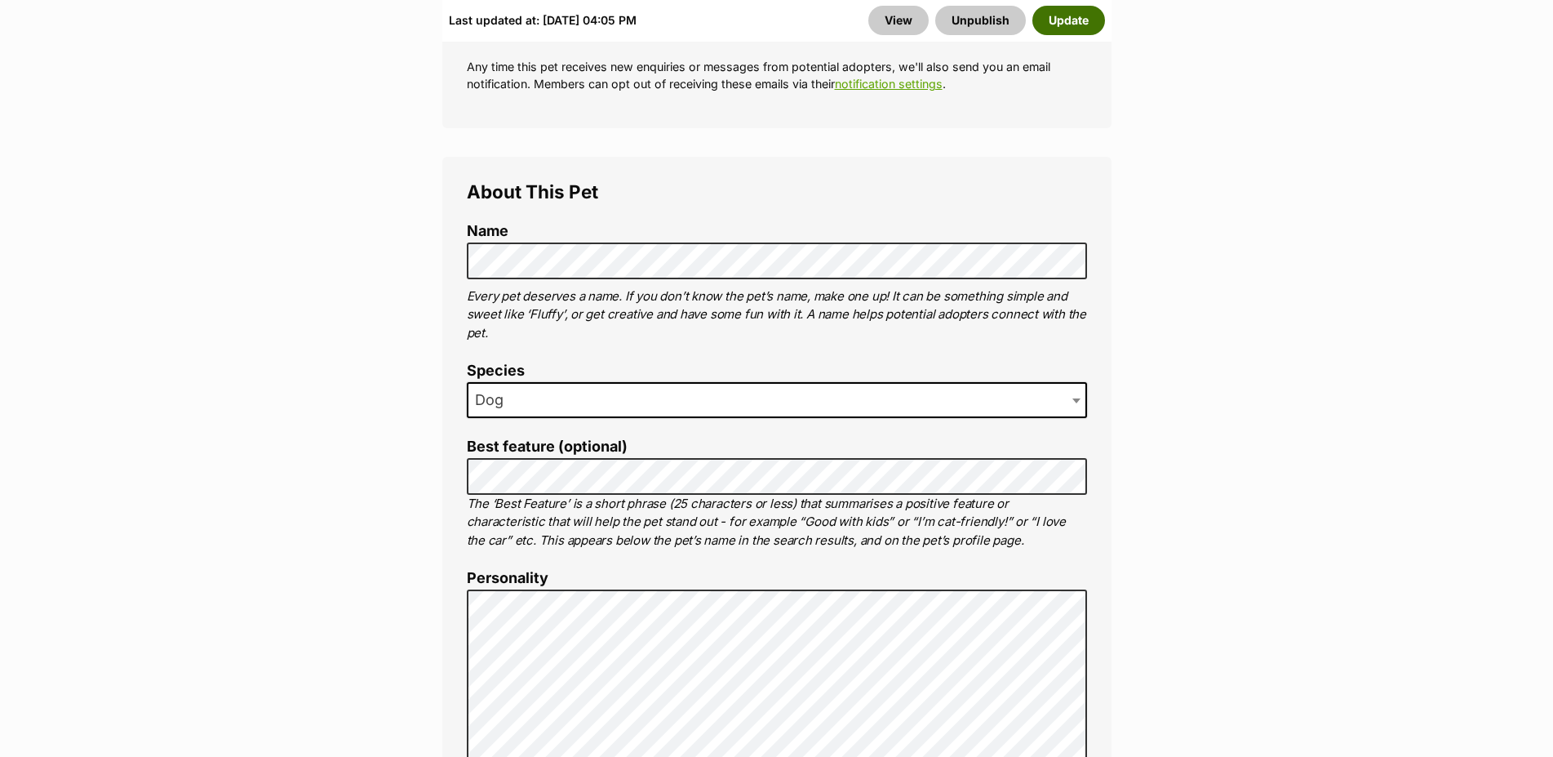
click at [1058, 16] on button "Update" at bounding box center [1069, 20] width 73 height 29
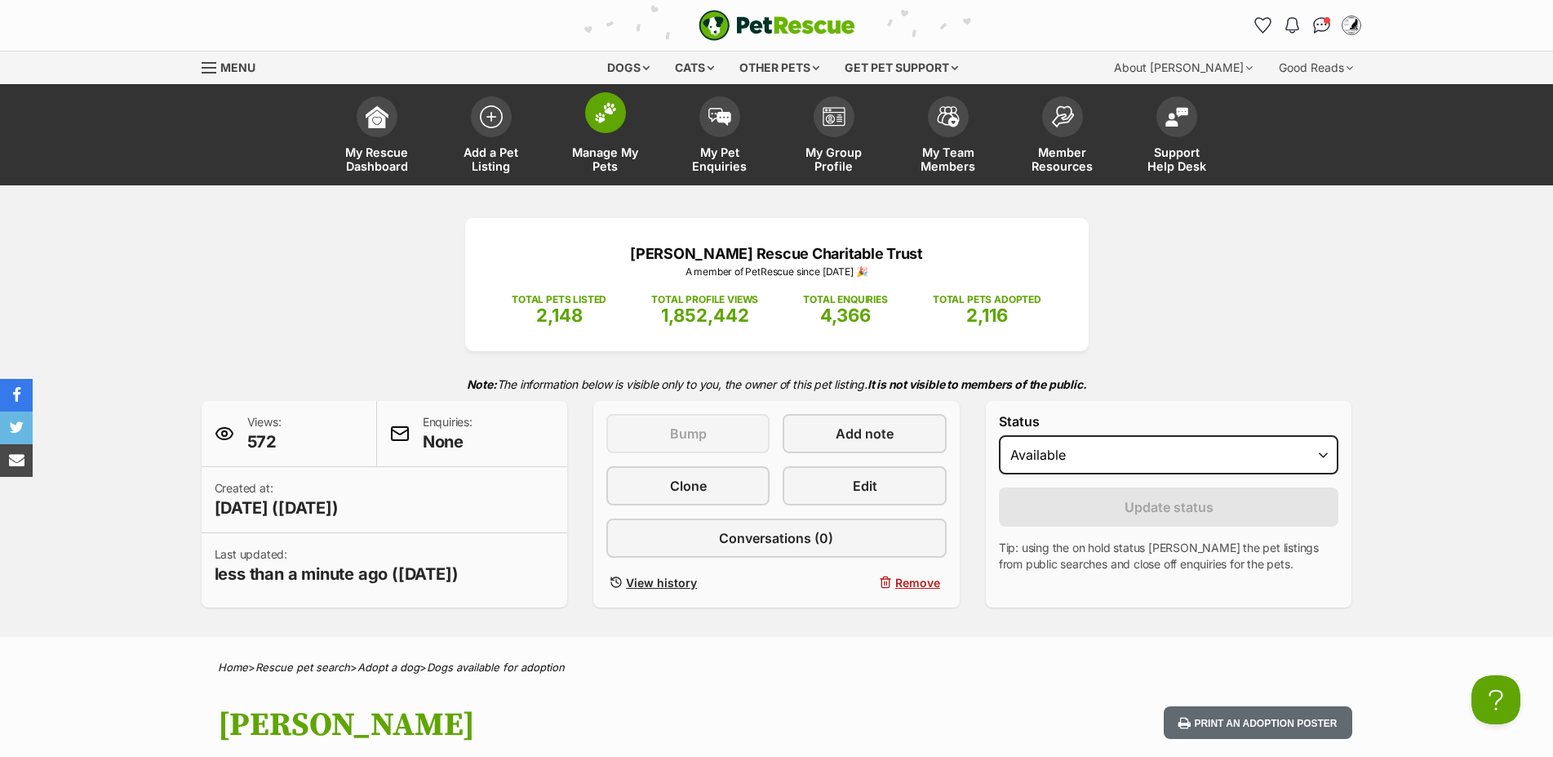
click at [610, 121] on img at bounding box center [605, 112] width 23 height 21
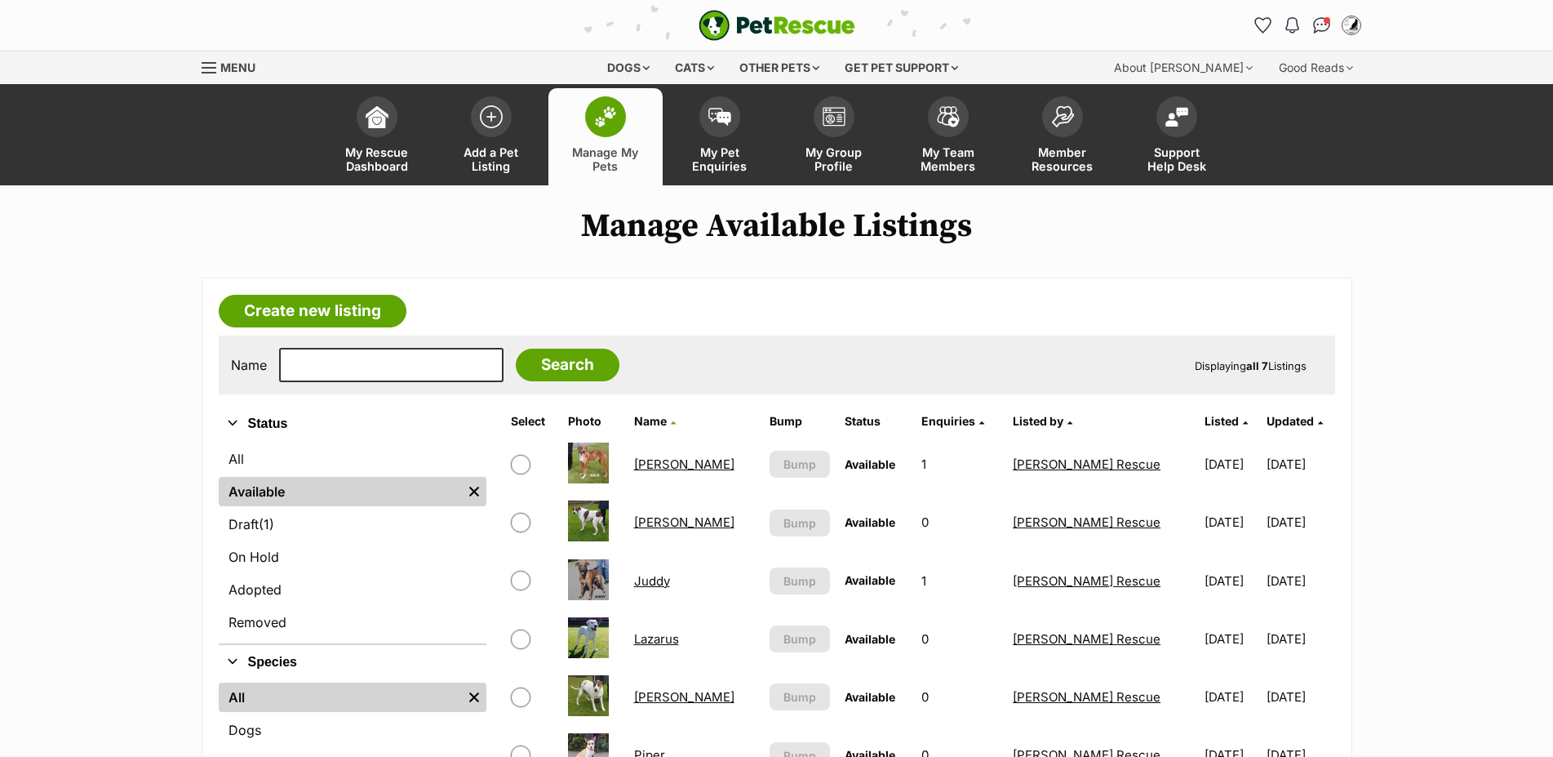
scroll to position [250, 0]
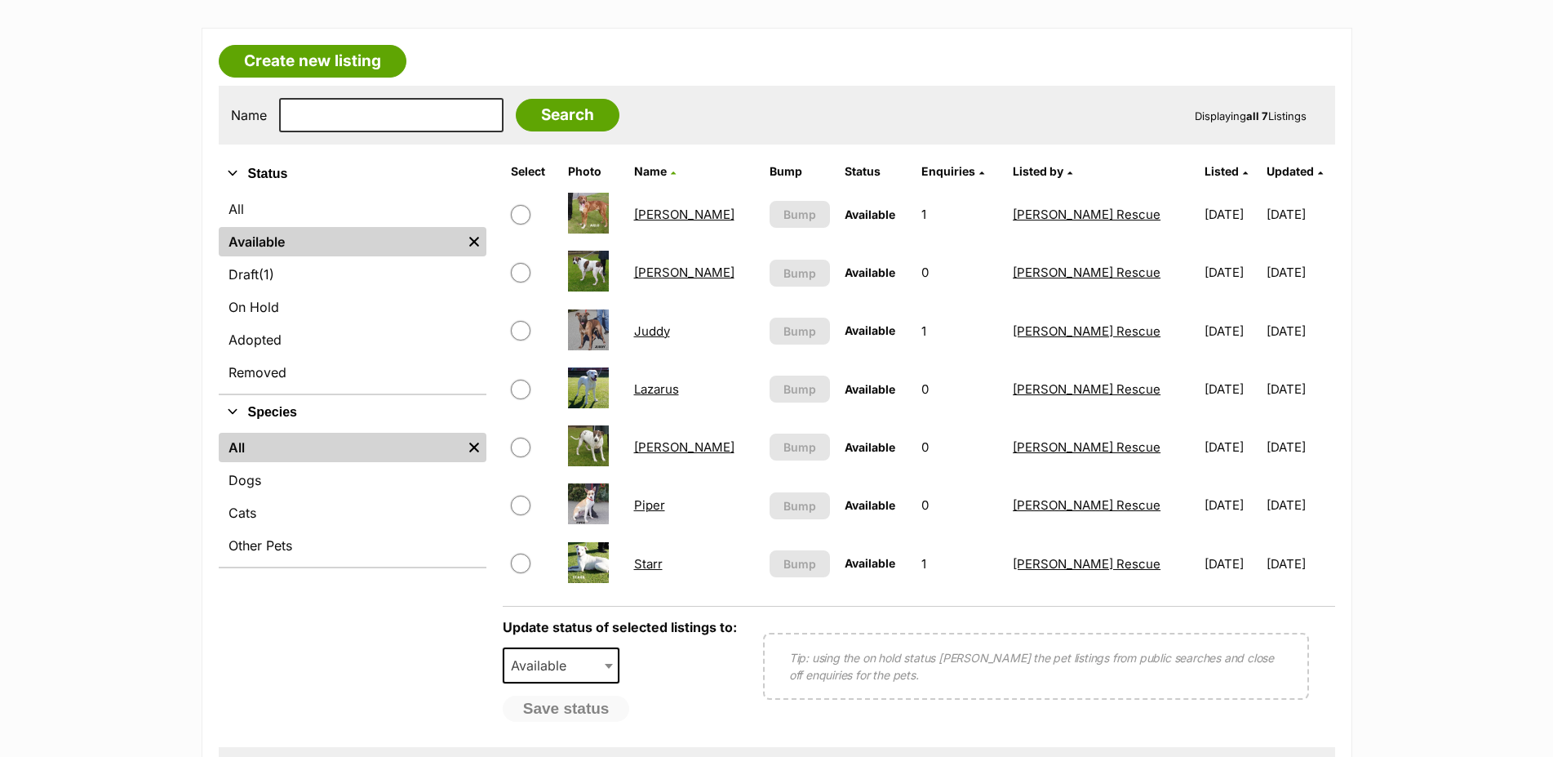
click at [660, 513] on link "Piper" at bounding box center [649, 505] width 31 height 16
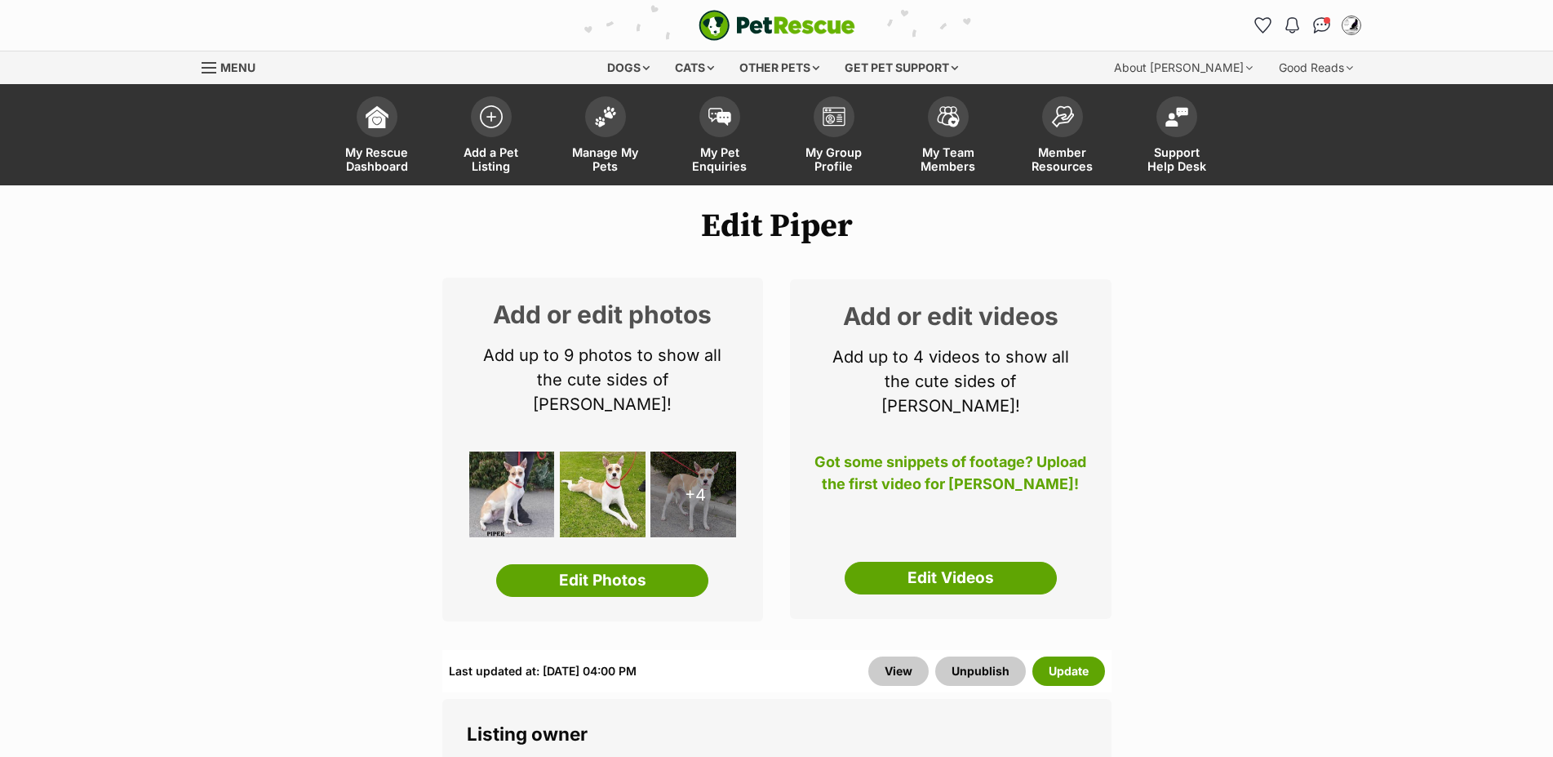
scroll to position [999, 0]
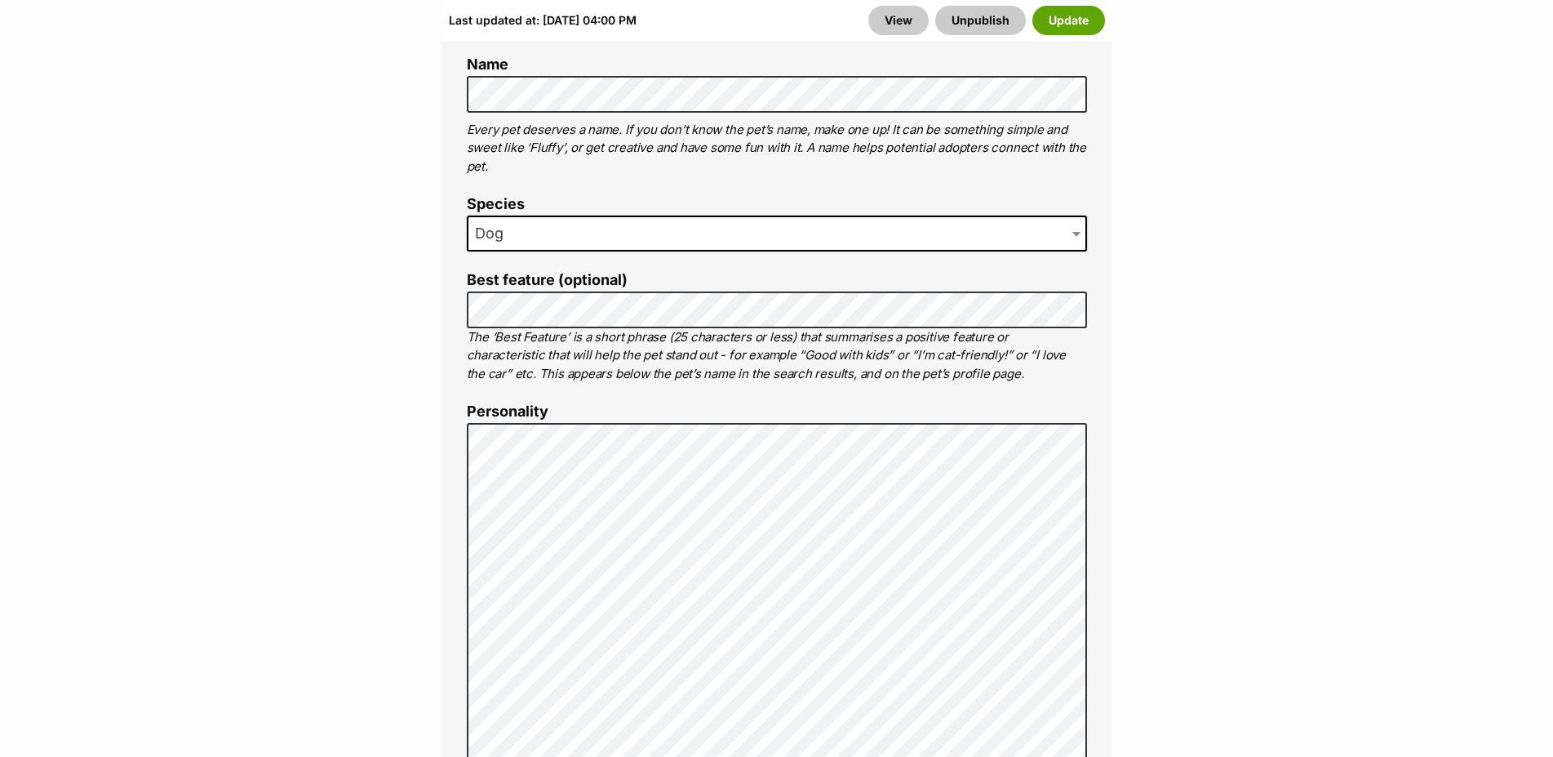
click at [1084, 20] on button "Update" at bounding box center [1069, 20] width 73 height 29
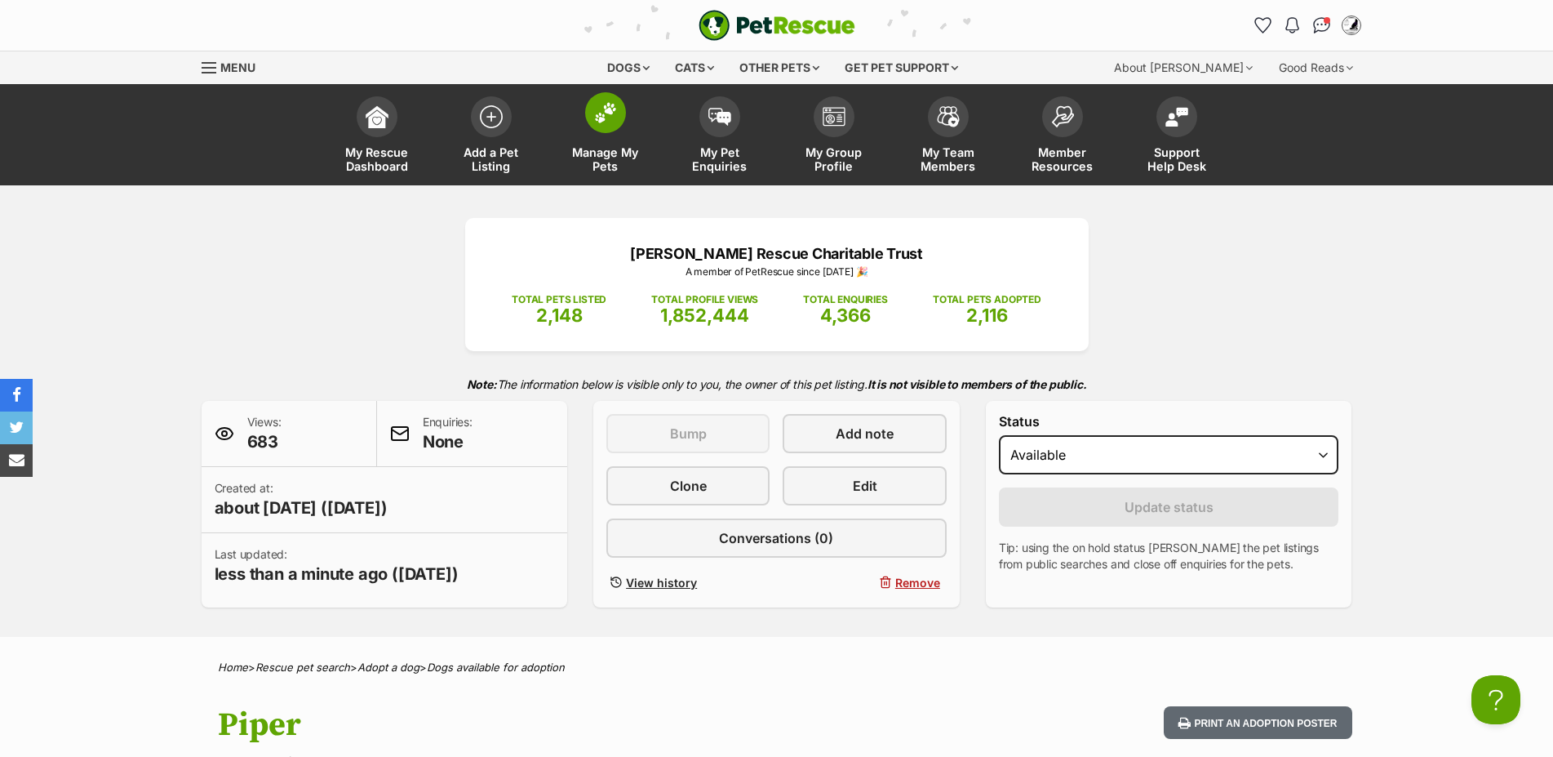
click at [612, 131] on span at bounding box center [605, 112] width 41 height 41
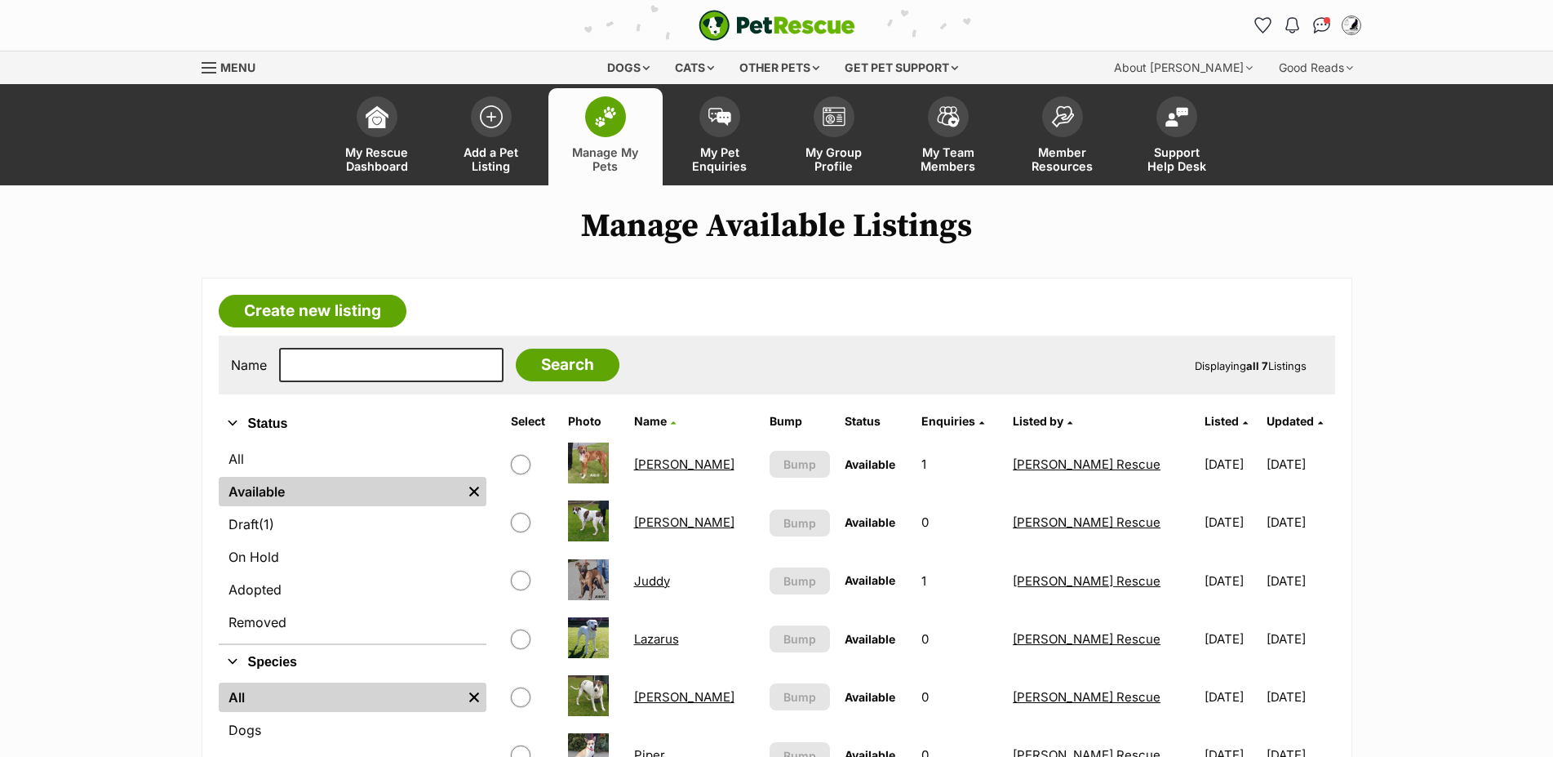
scroll to position [333, 0]
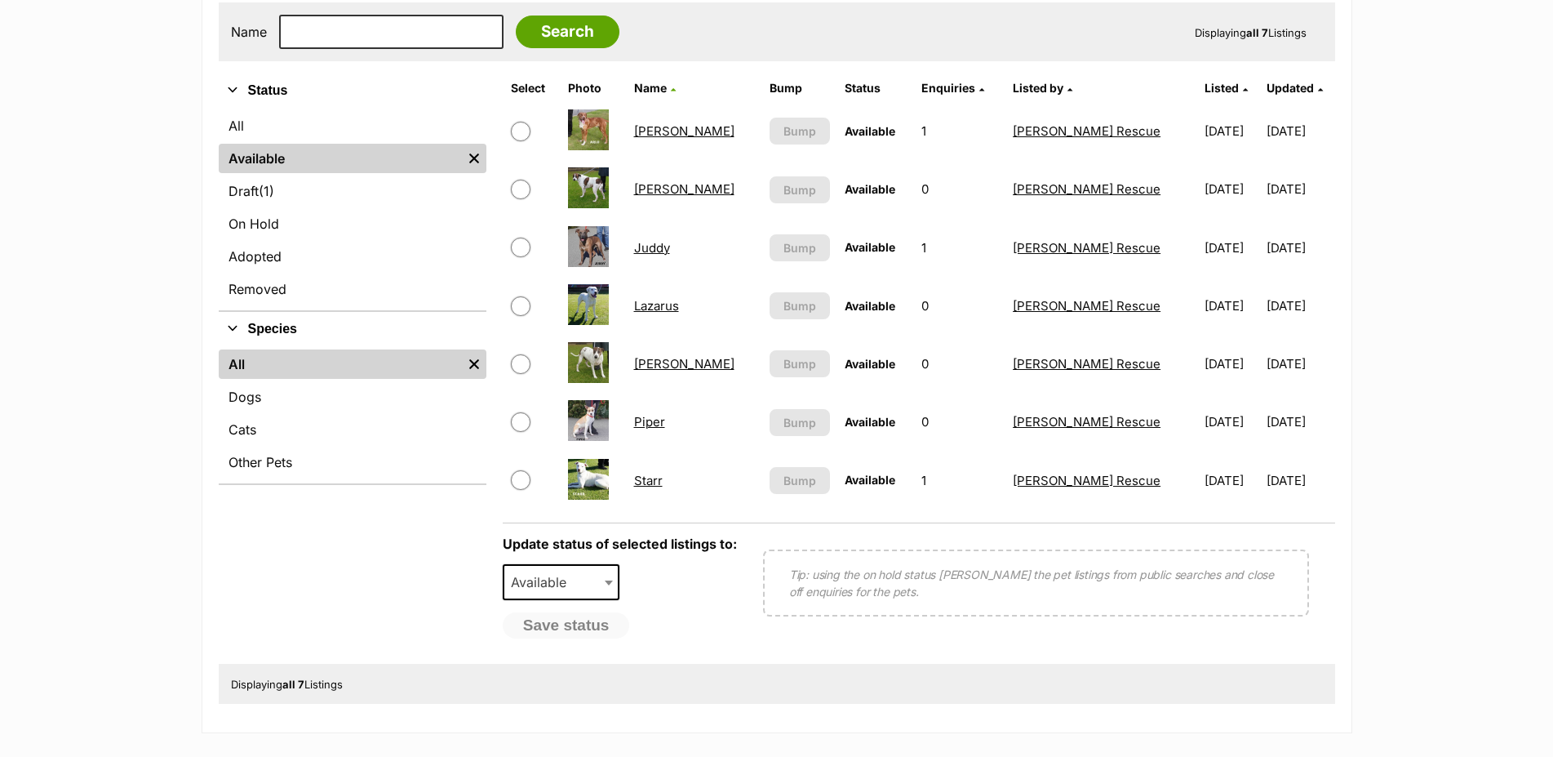
click at [655, 488] on link "Starr" at bounding box center [648, 481] width 29 height 16
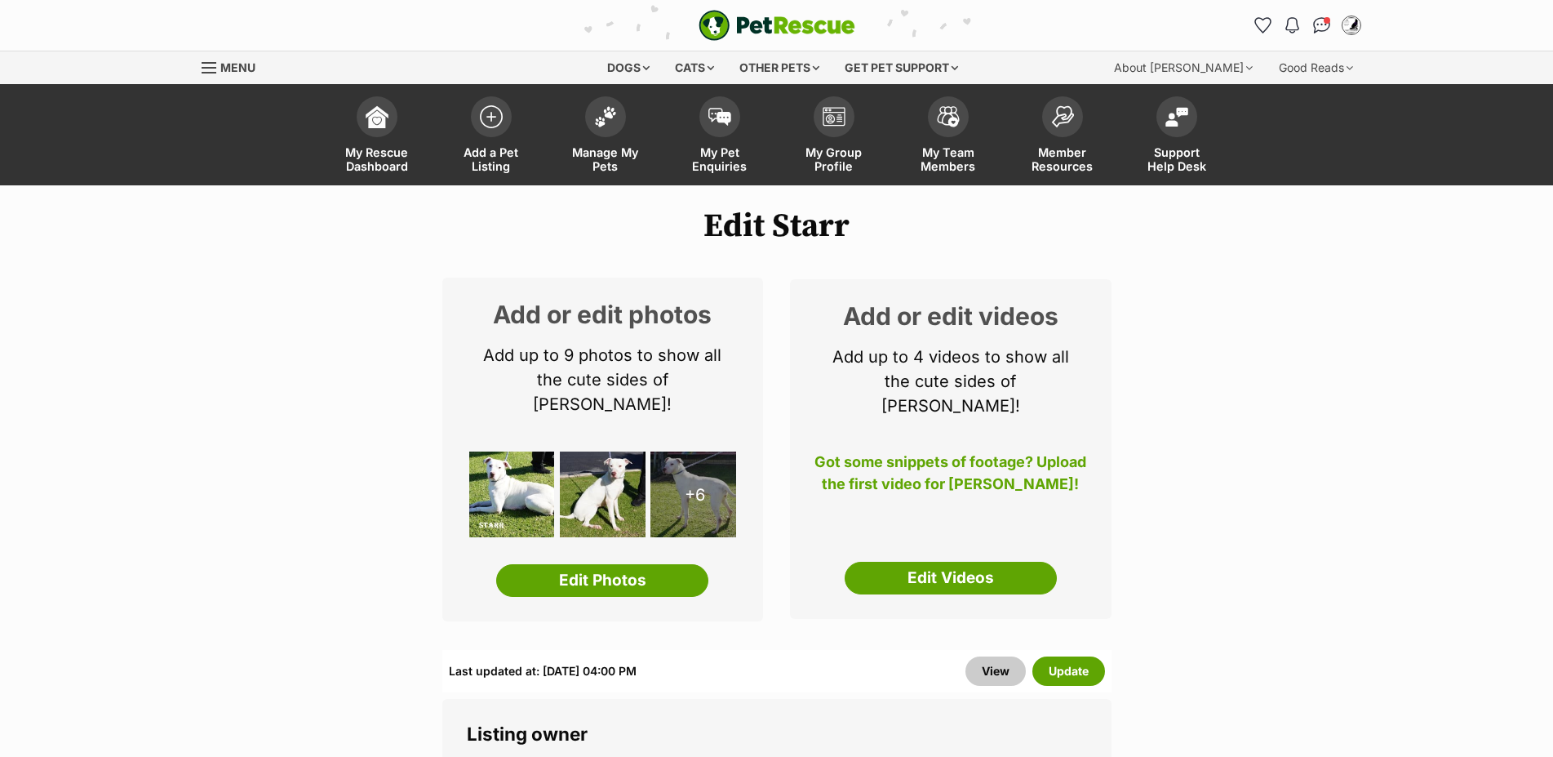
scroll to position [999, 0]
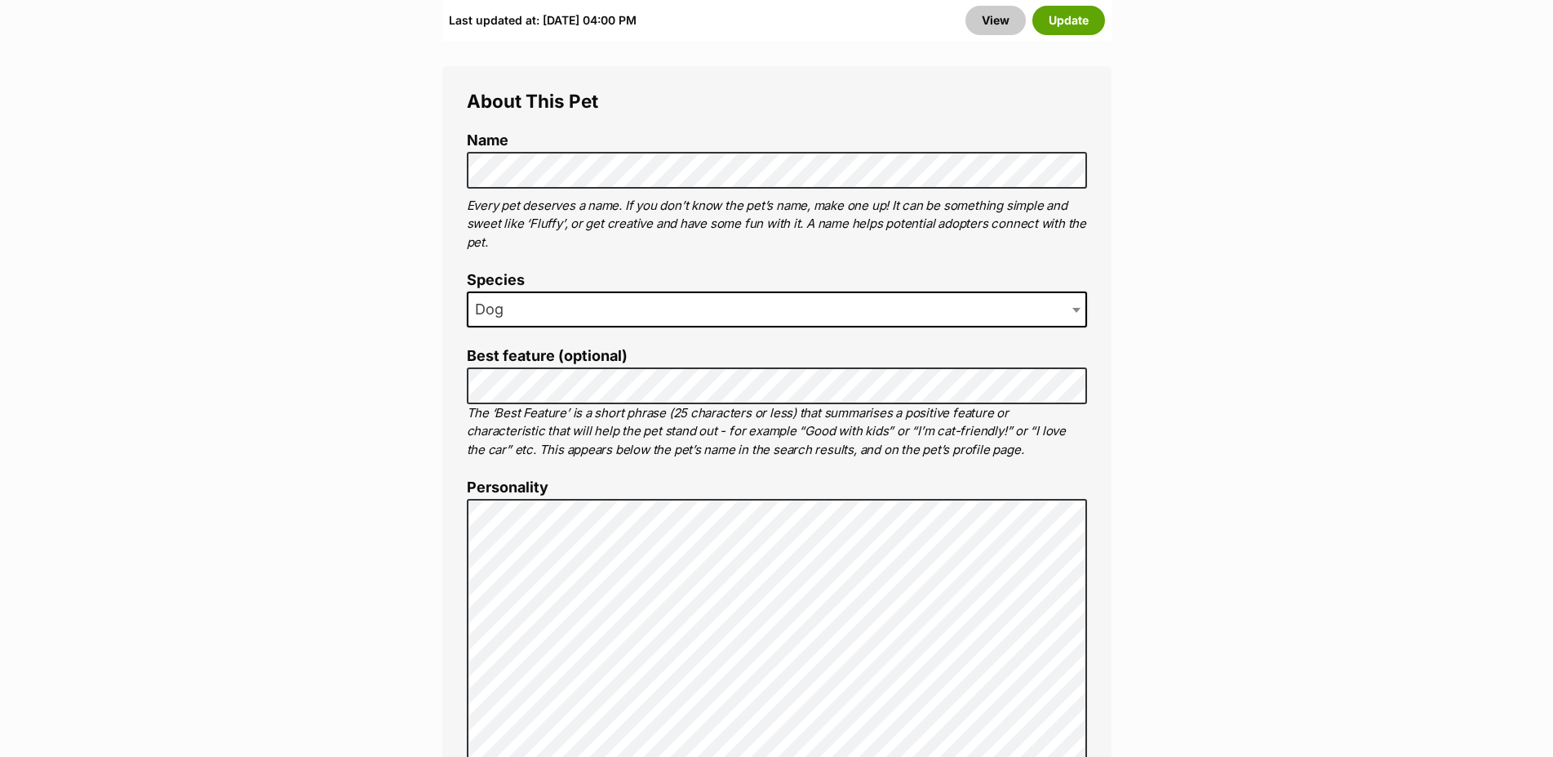
scroll to position [833, 0]
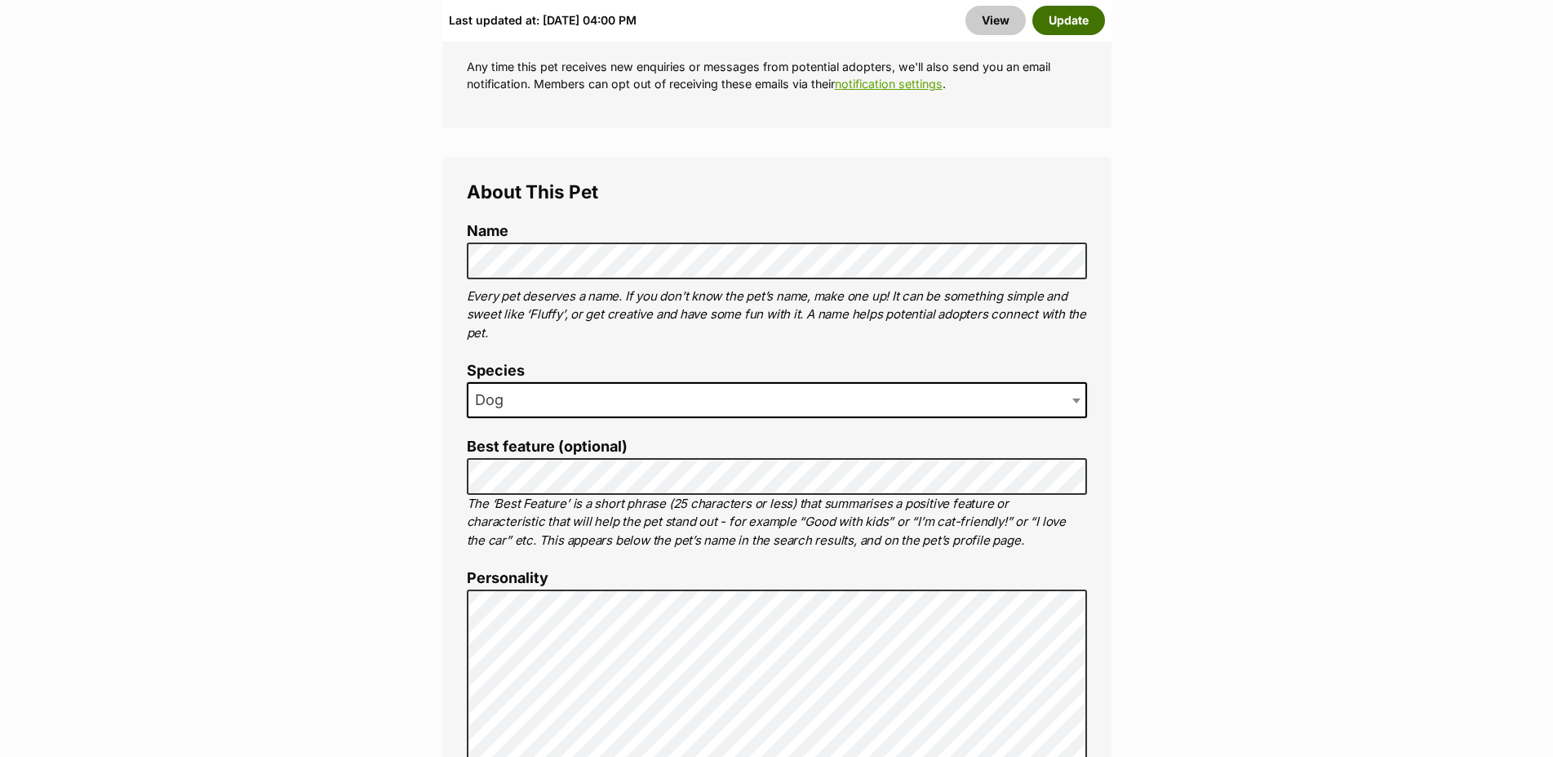
click at [1071, 22] on button "Update" at bounding box center [1069, 20] width 73 height 29
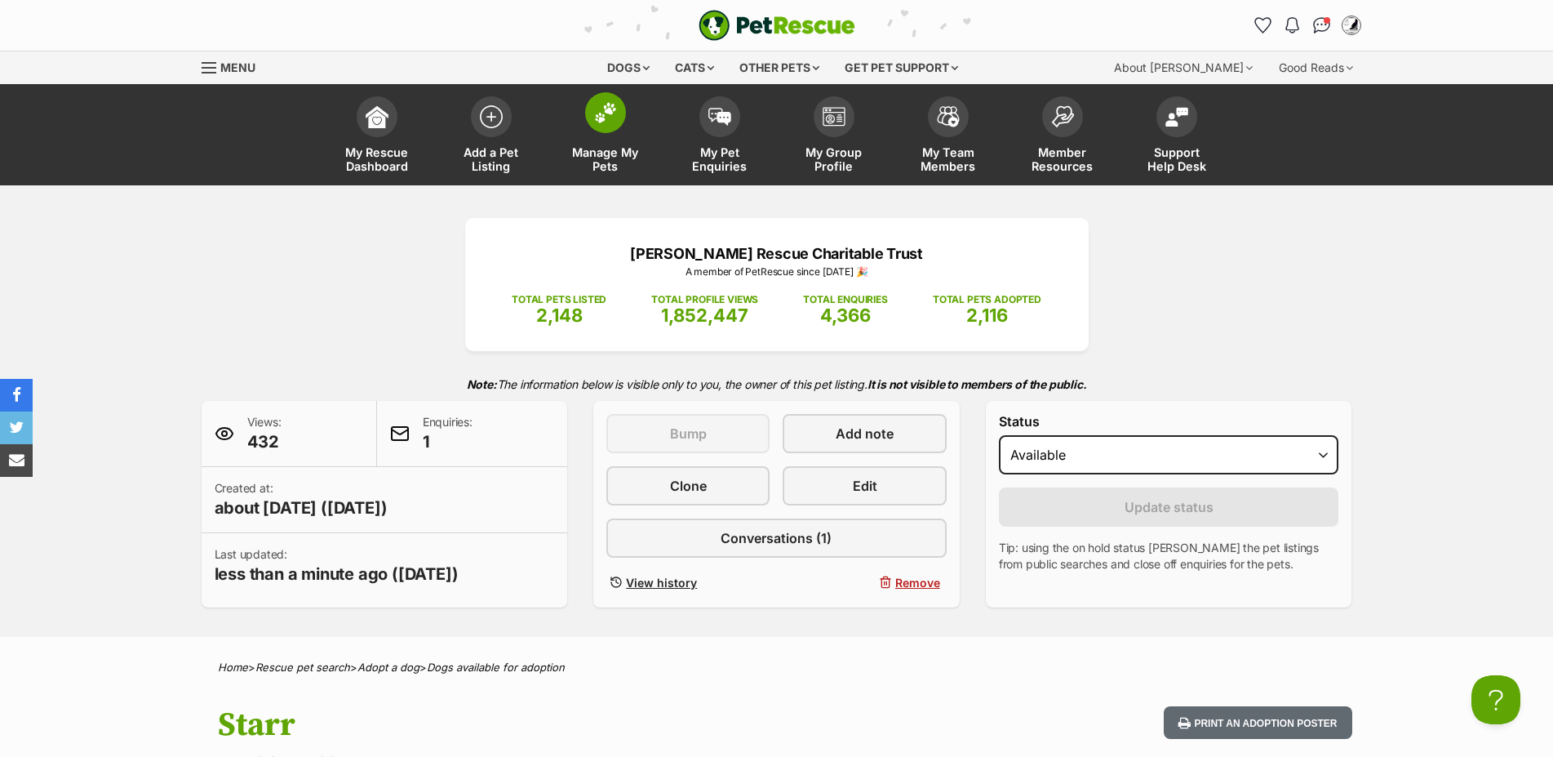
click at [605, 127] on span at bounding box center [605, 112] width 41 height 41
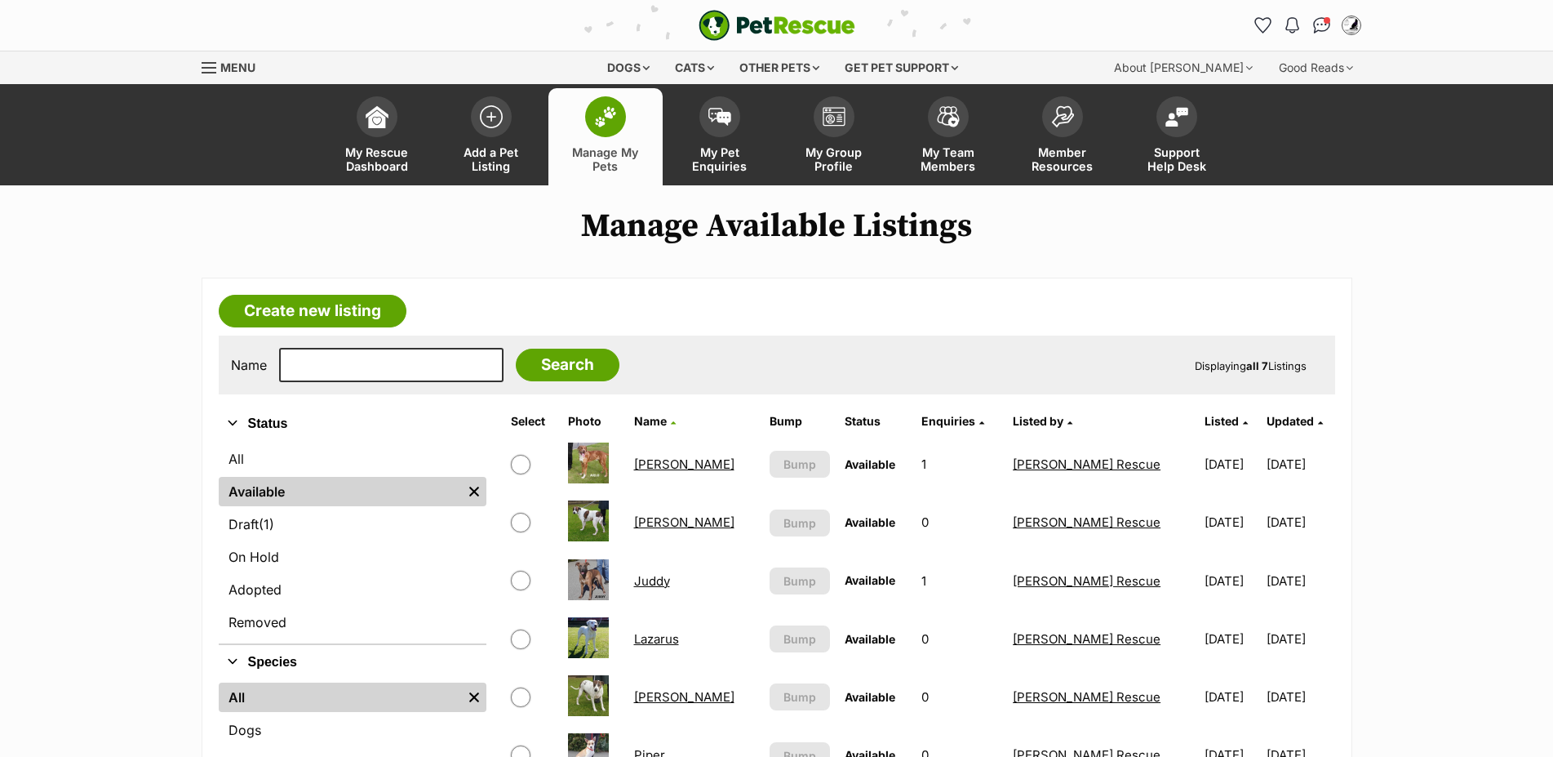
click at [657, 472] on link "[PERSON_NAME]" at bounding box center [684, 464] width 100 height 16
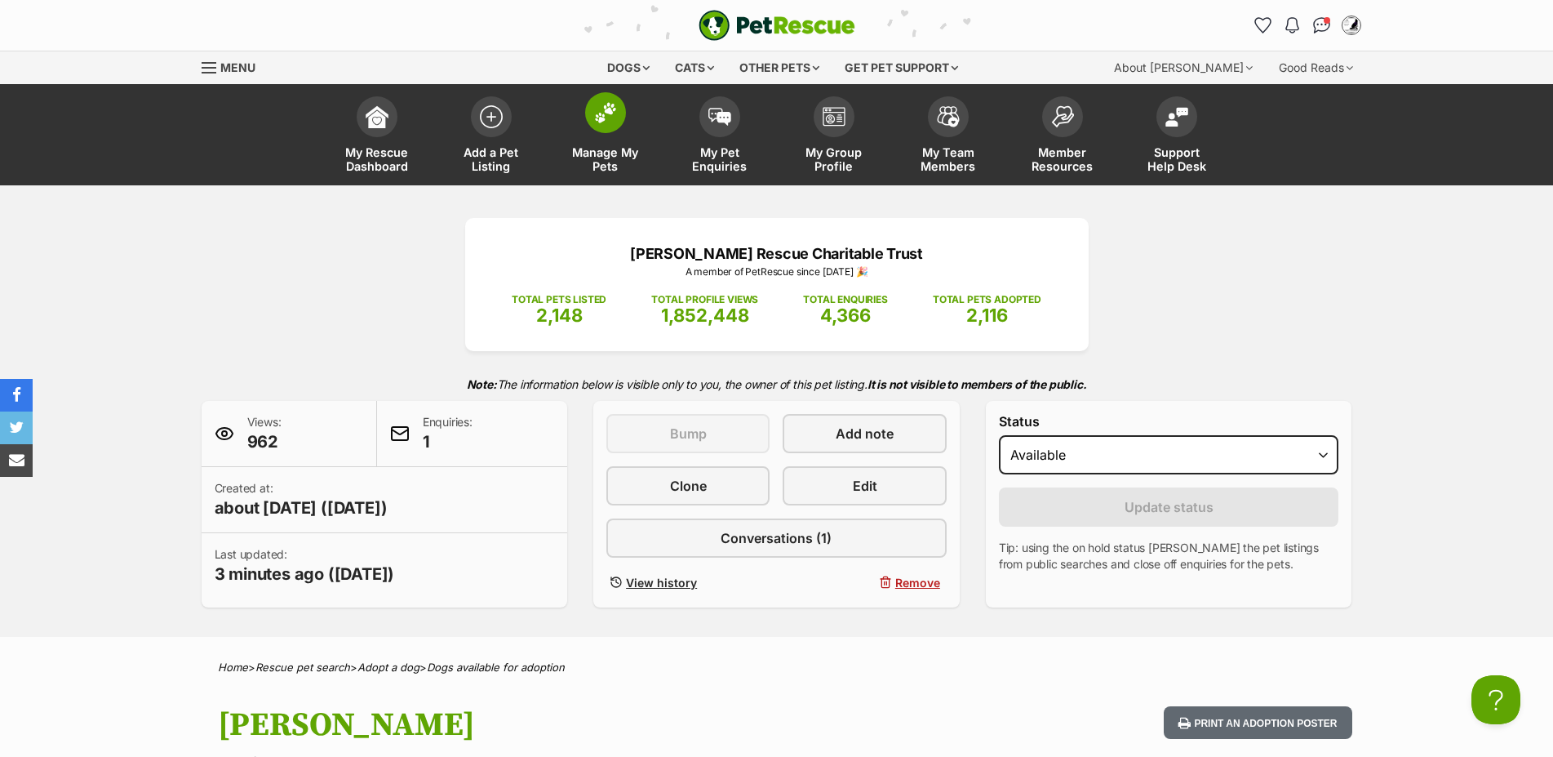
click at [601, 131] on span at bounding box center [605, 112] width 41 height 41
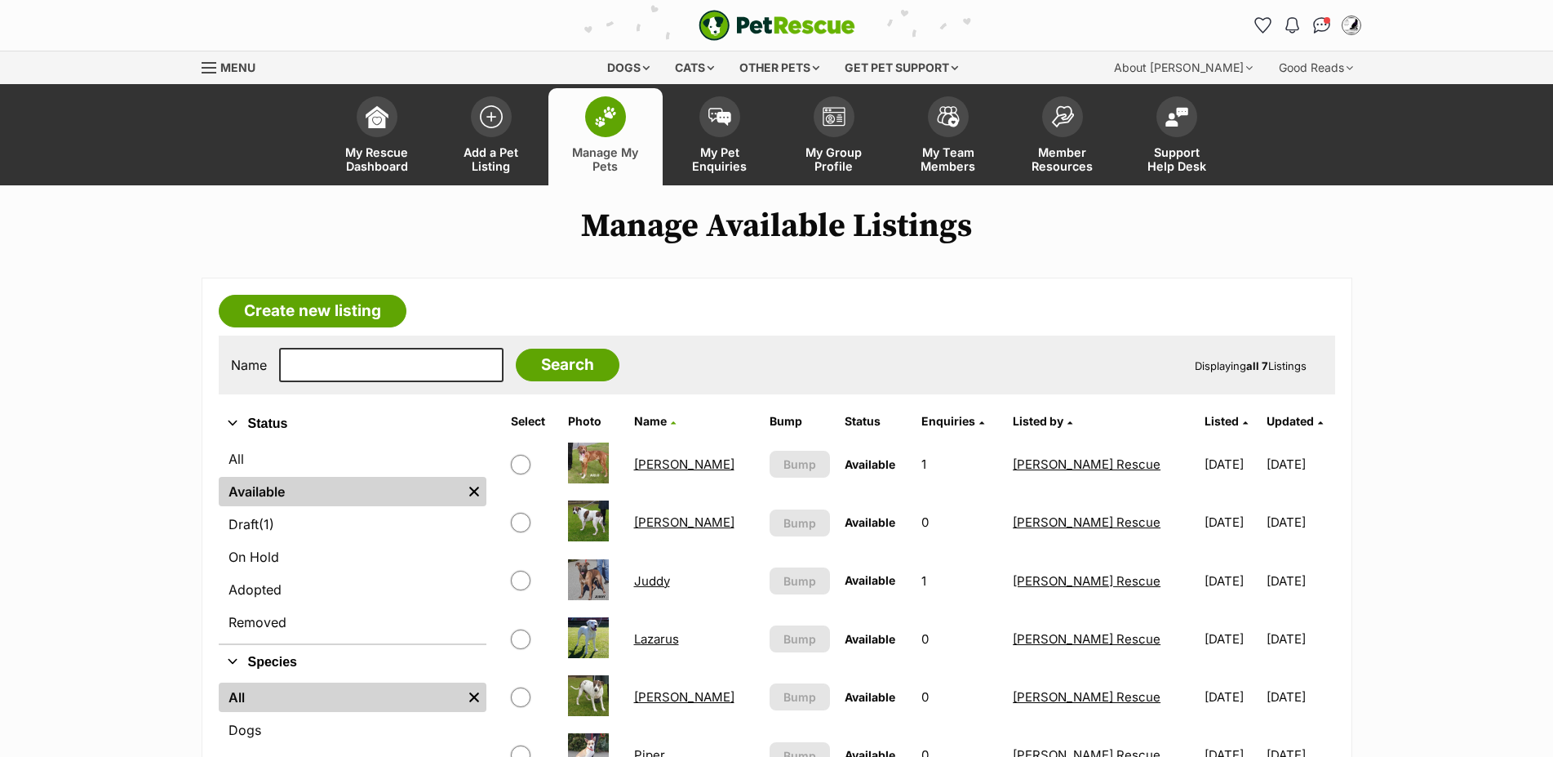
click at [638, 596] on td "Juddy" at bounding box center [695, 581] width 134 height 56
click at [651, 589] on link "Juddy" at bounding box center [652, 581] width 36 height 16
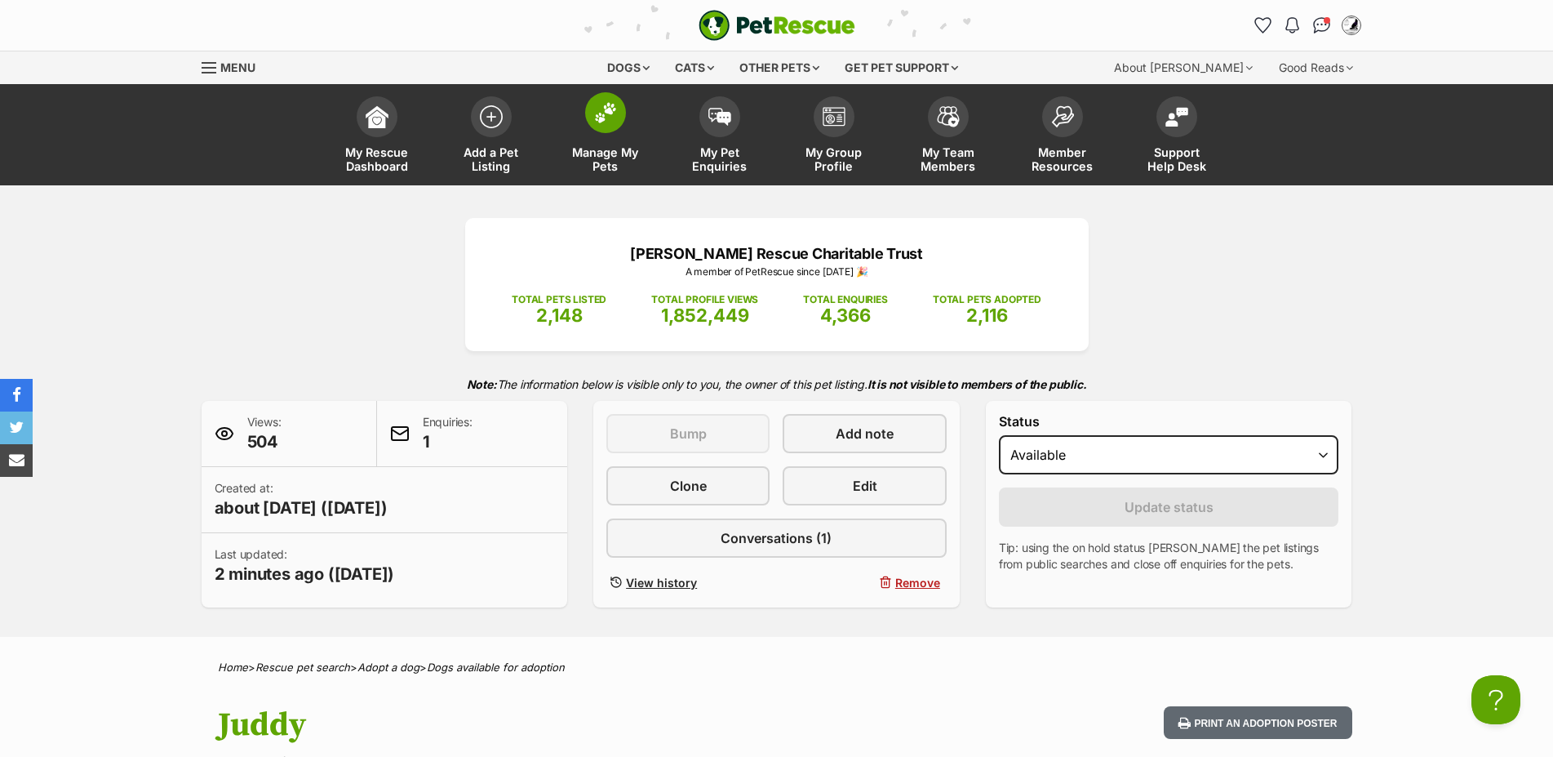
click at [593, 112] on span at bounding box center [605, 112] width 41 height 41
